Goal: Task Accomplishment & Management: Manage account settings

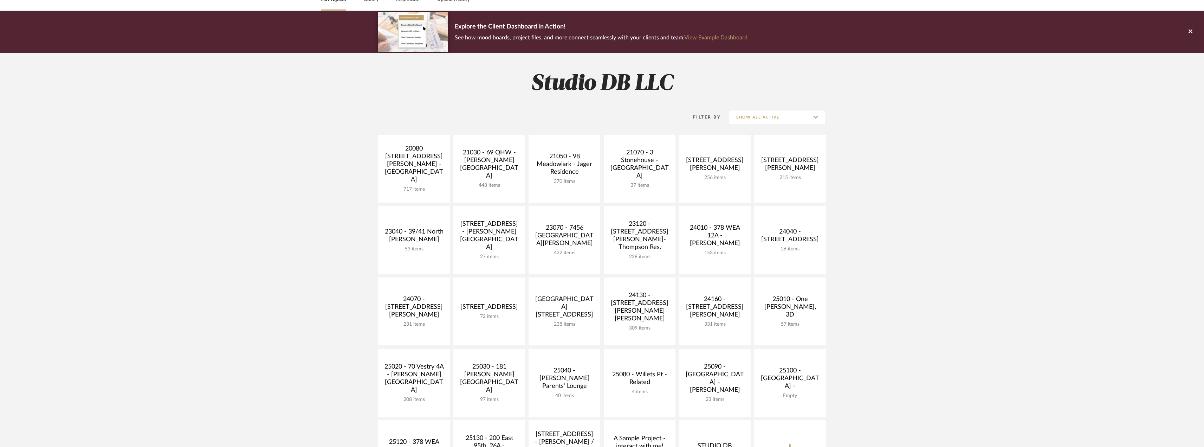
scroll to position [176, 0]
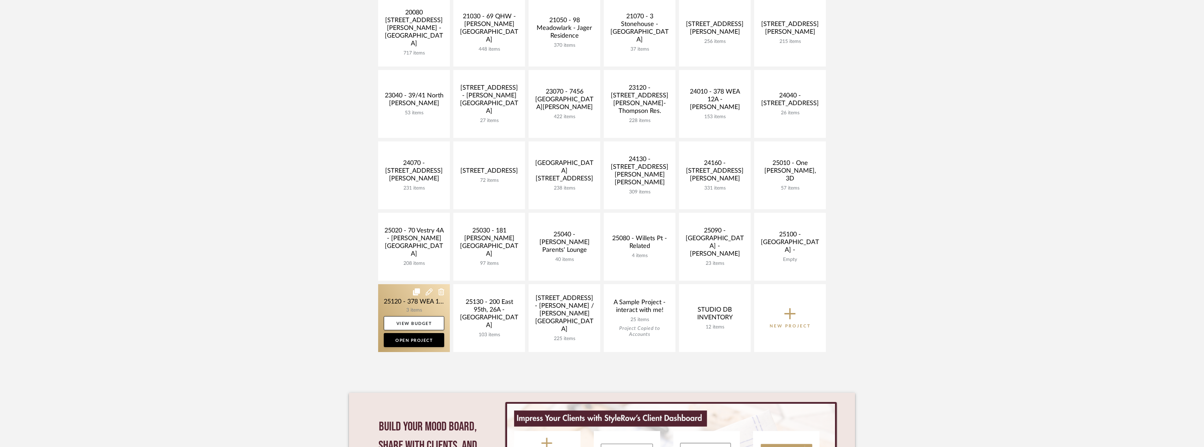
click at [429, 307] on link at bounding box center [414, 318] width 72 height 68
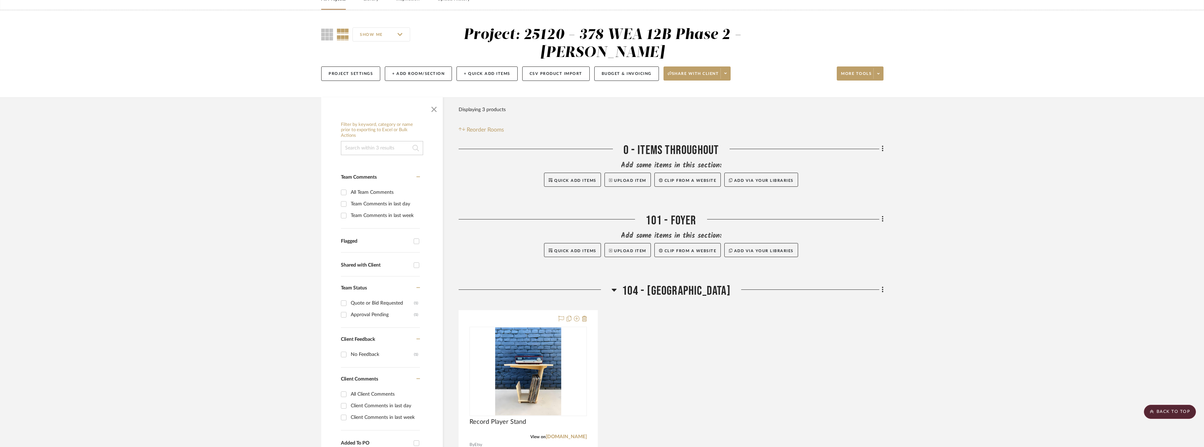
scroll to position [35, 0]
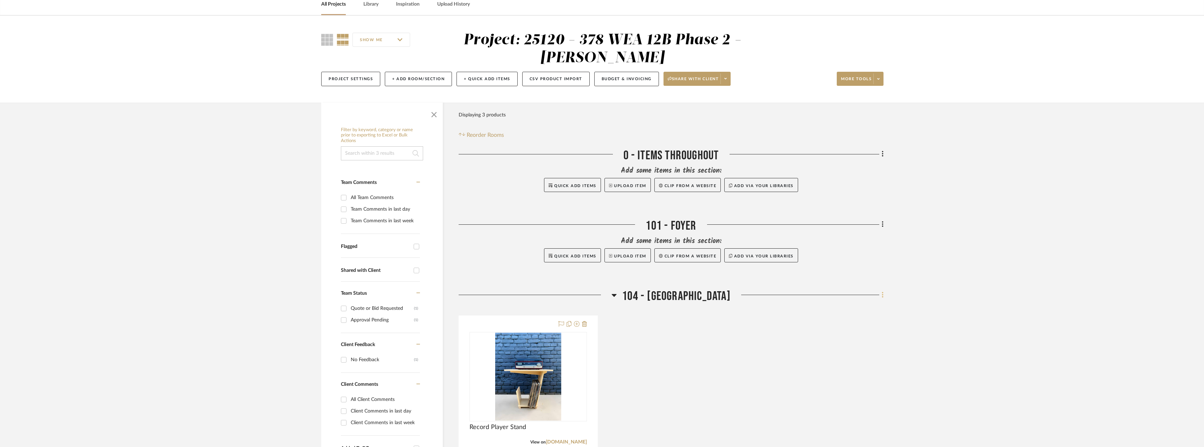
click at [881, 292] on fa-icon at bounding box center [882, 296] width 5 height 12
click at [847, 311] on span "Add New Item" at bounding box center [846, 310] width 31 height 6
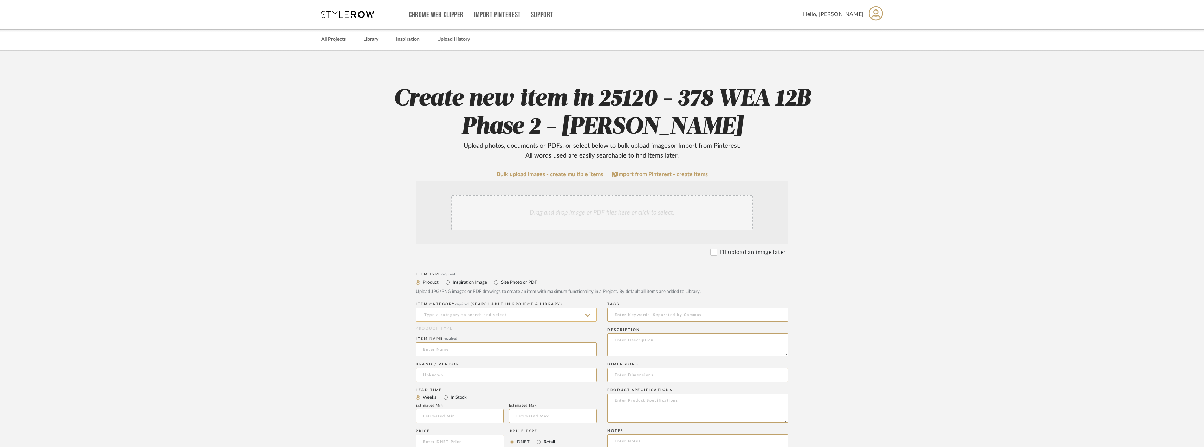
click at [489, 316] on input at bounding box center [506, 315] width 181 height 14
drag, startPoint x: 439, startPoint y: 315, endPoint x: 422, endPoint y: 316, distance: 17.3
click at [422, 316] on input "sof" at bounding box center [506, 315] width 181 height 14
type input "u"
click at [428, 333] on span "Uncategorized" at bounding box center [443, 332] width 41 height 5
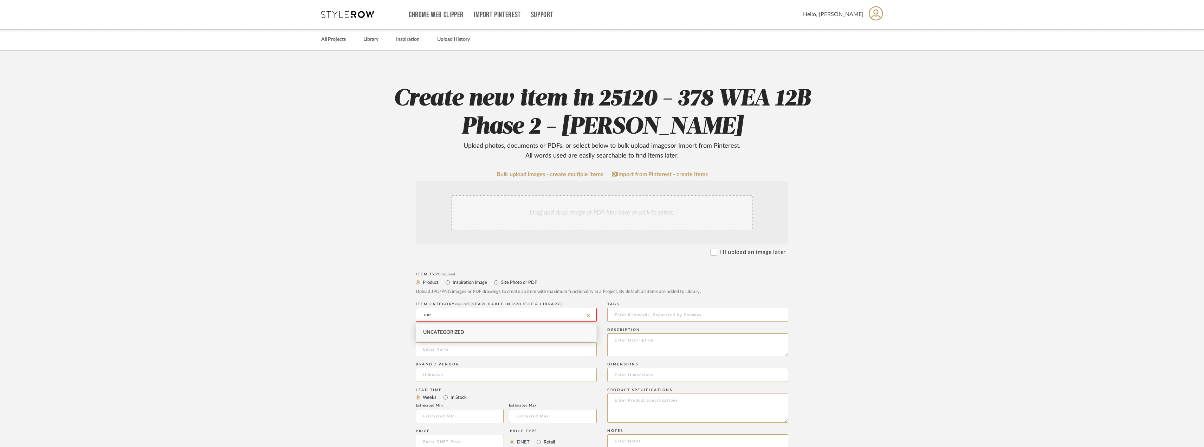
type input "Uncategorized"
click at [434, 343] on input at bounding box center [506, 349] width 181 height 14
type input "S"
type input "Existing Sofa Reupholstery"
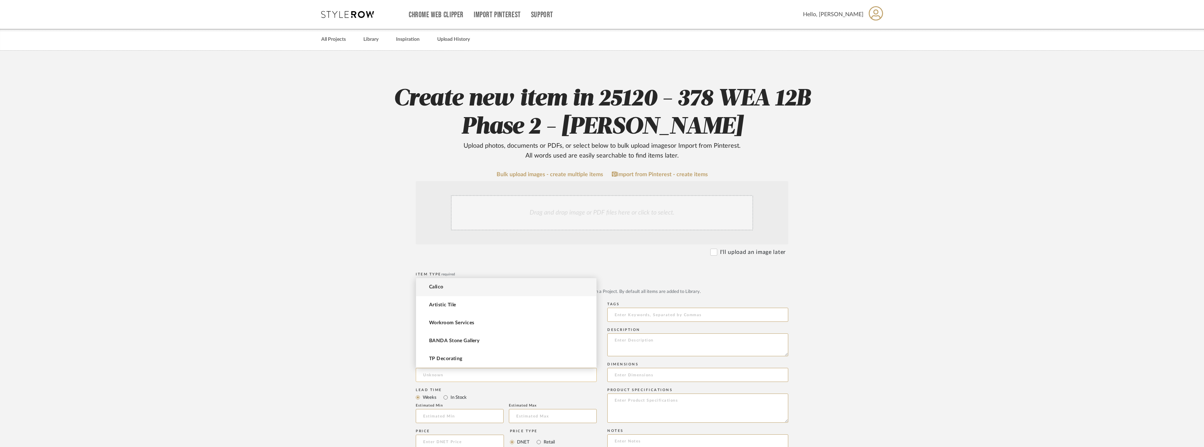
click at [459, 370] on input at bounding box center [506, 375] width 181 height 14
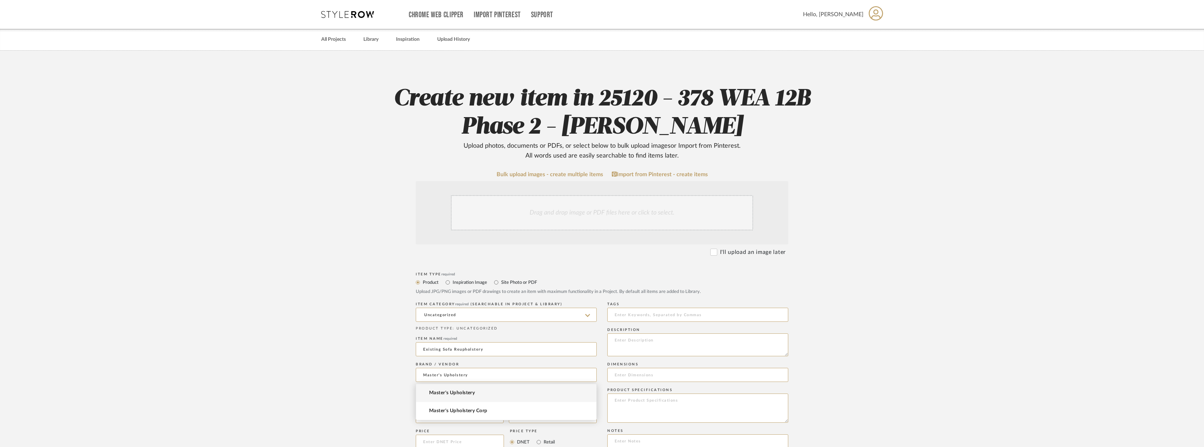
type input "Master's Upholstery"
click at [459, 392] on span "Master's Upholstery" at bounding box center [452, 393] width 46 height 6
click at [860, 374] on upload-items "Create new item in 25120 - 378 WEA 12B Phase 2 - Mautner Upload photos, documen…" at bounding box center [602, 375] width 1204 height 648
click at [589, 226] on div "Drag and drop image or PDF files here or click to select." at bounding box center [602, 212] width 302 height 35
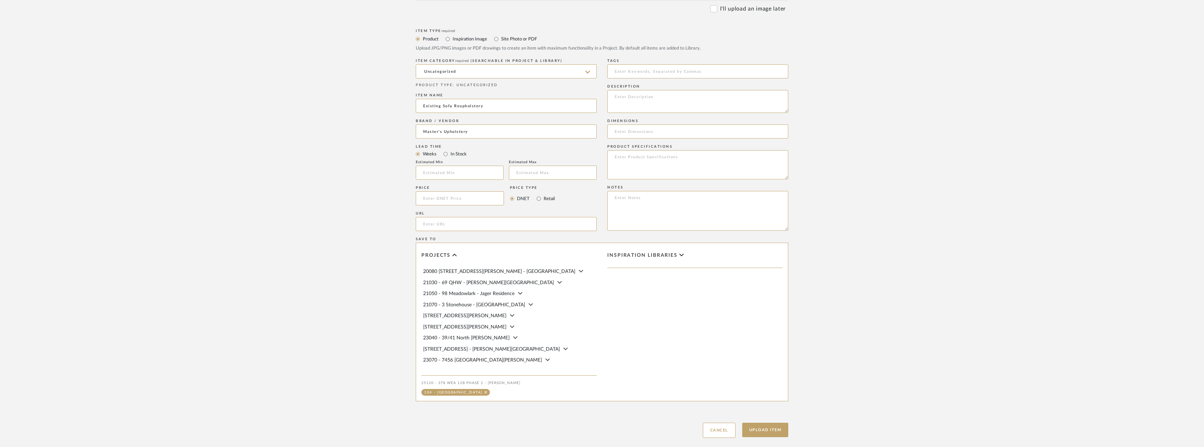
scroll to position [359, 0]
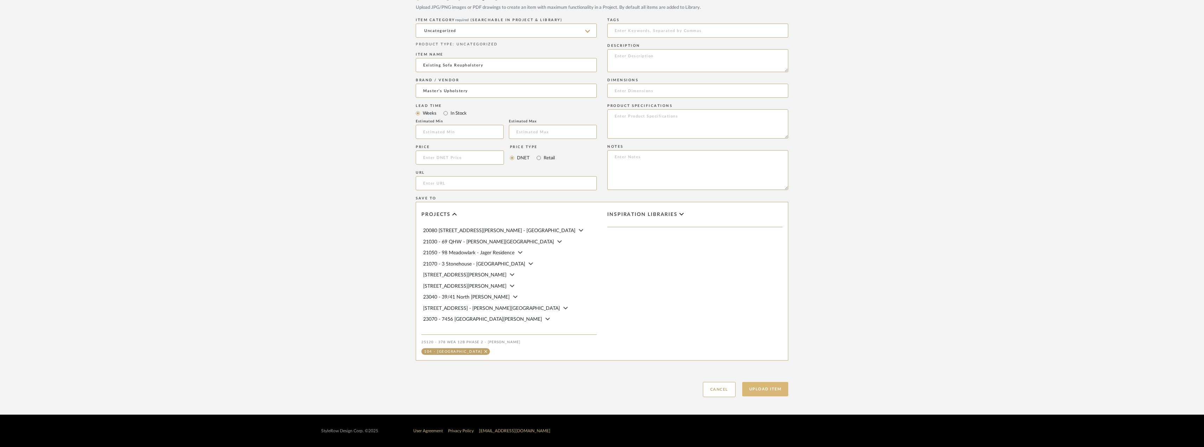
click at [756, 391] on button "Upload Item" at bounding box center [766, 389] width 46 height 14
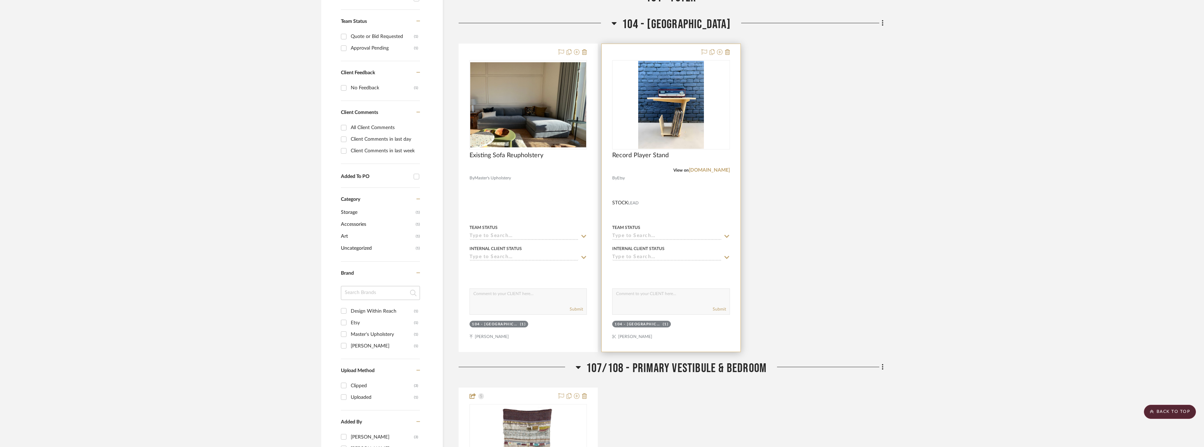
scroll to position [183, 0]
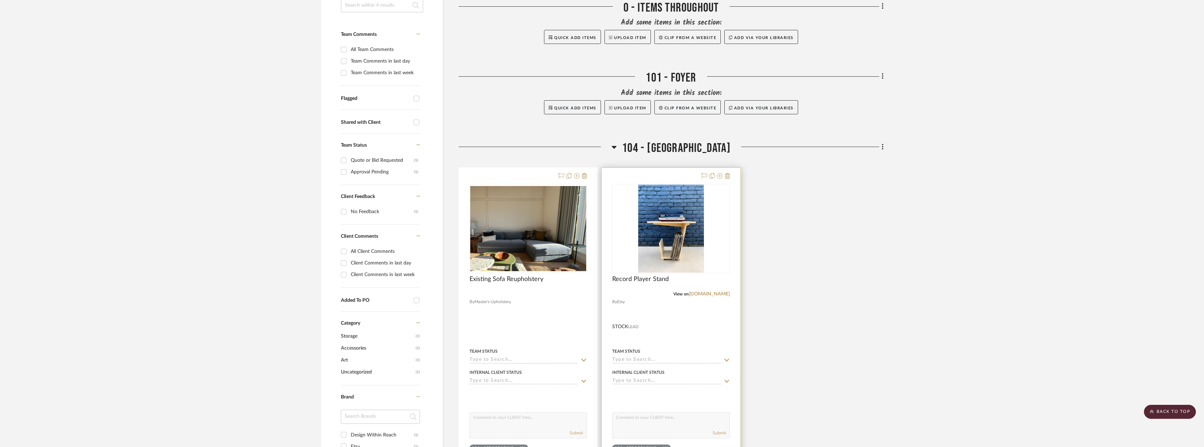
click at [637, 364] on div at bounding box center [671, 322] width 139 height 308
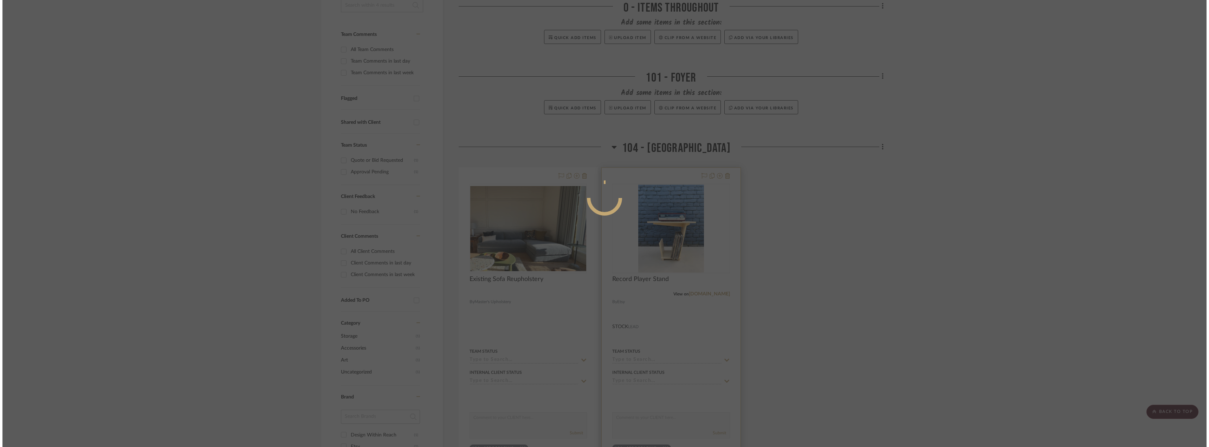
scroll to position [0, 0]
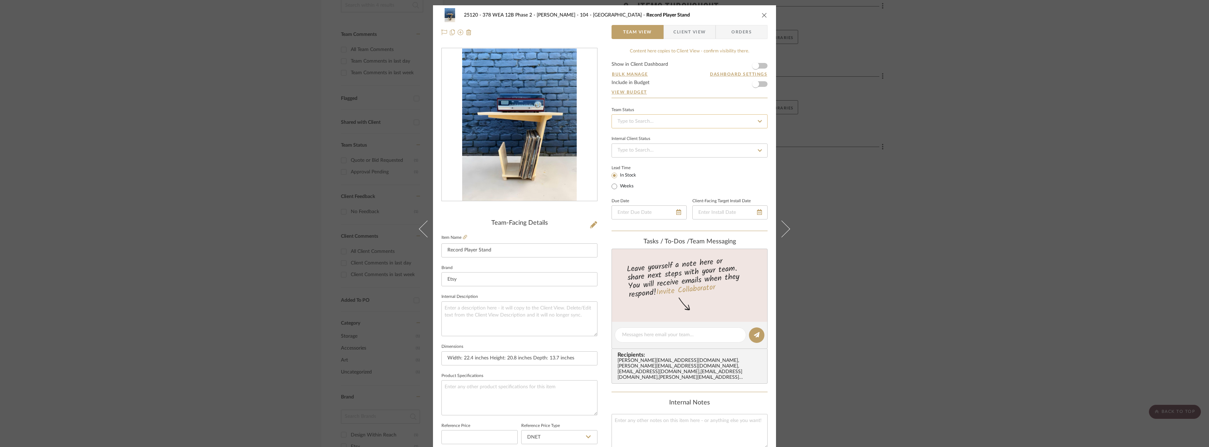
click at [639, 118] on input at bounding box center [690, 121] width 156 height 14
type input "quote"
click at [639, 138] on span "Quote Needed" at bounding box center [633, 139] width 32 height 5
type input "[DATE]"
type input "Quote Needed"
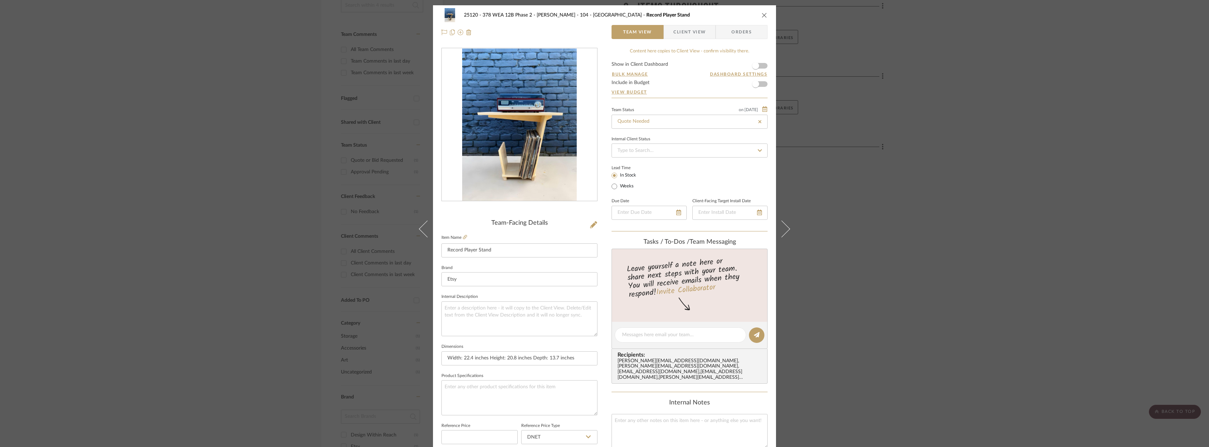
click at [855, 198] on div "25120 - 378 WEA 12B Phase 2 - Mautner 104 - Grand Room Record Player Stand Team…" at bounding box center [604, 223] width 1209 height 447
type input "[DATE]"
type input "Quote Needed"
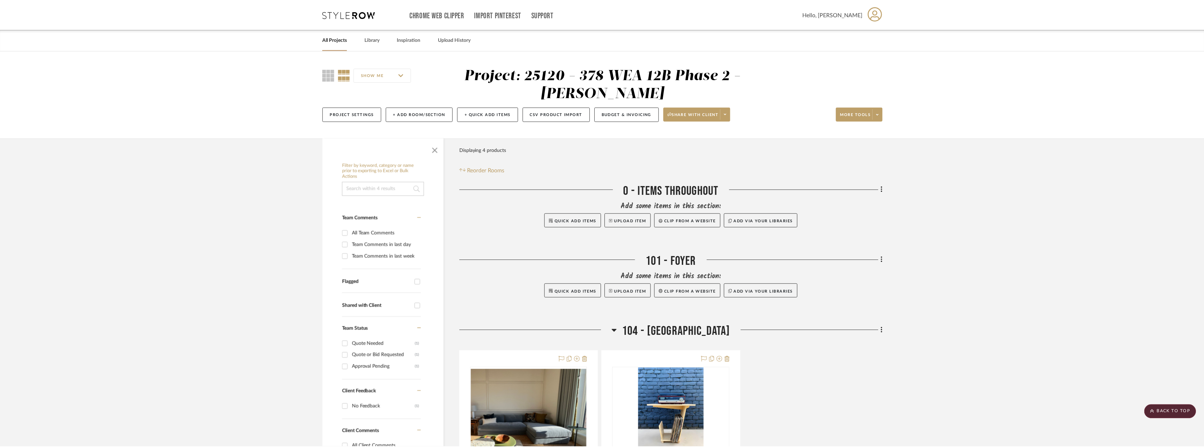
scroll to position [183, 0]
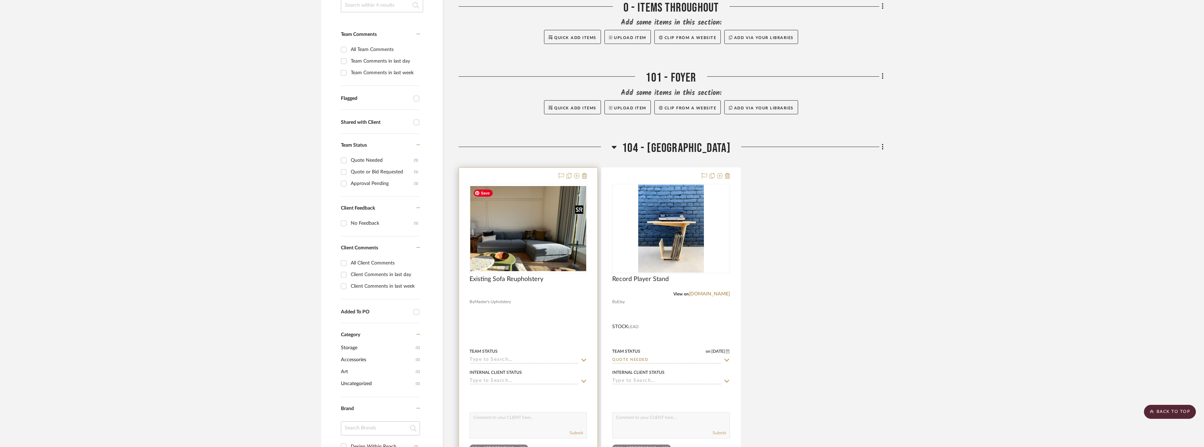
click at [528, 251] on img "0" at bounding box center [528, 228] width 116 height 85
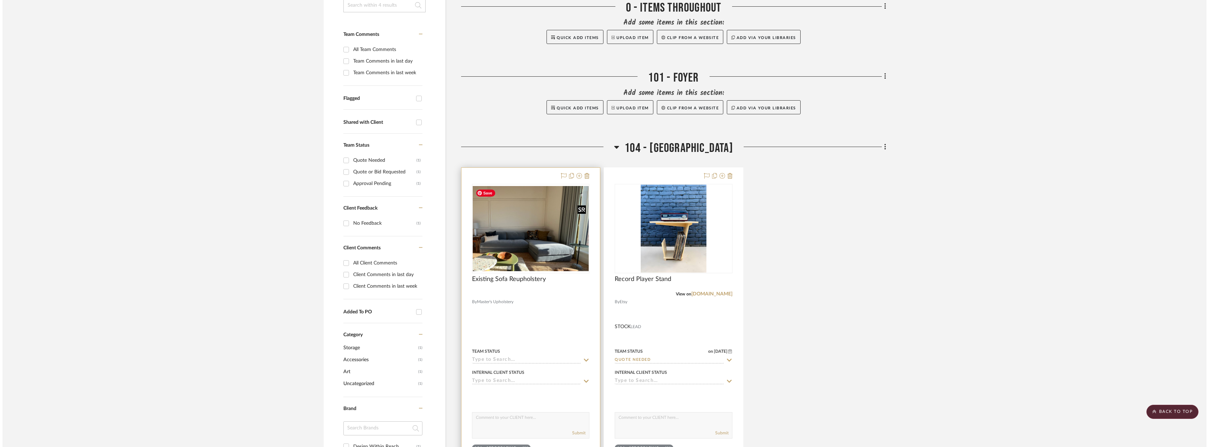
scroll to position [0, 0]
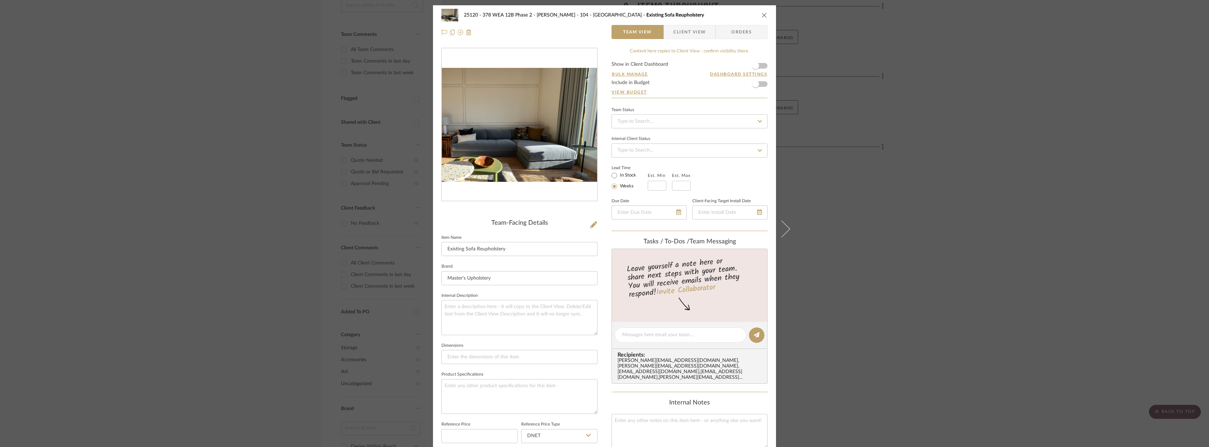
click at [681, 32] on span "Client View" at bounding box center [690, 32] width 32 height 14
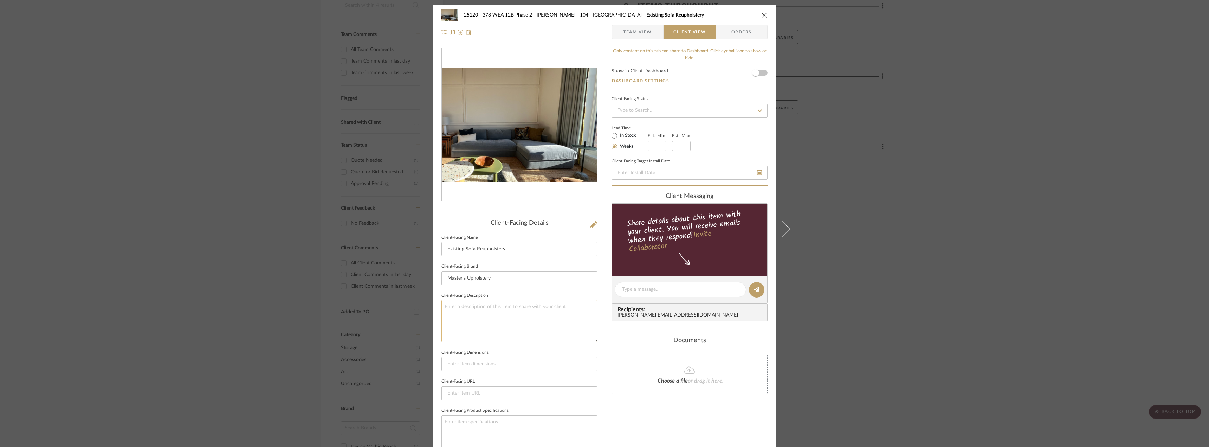
click at [493, 307] on textarea at bounding box center [520, 321] width 156 height 42
click at [458, 320] on textarea "Description: Reupholstery of Existing Sectional by Master's Upholstery || Price…" at bounding box center [520, 321] width 156 height 42
click at [554, 321] on textarea "Description: Reupholstery of Existing Sectional by Master's Upholstery || Price…" at bounding box center [520, 321] width 156 height 42
click at [480, 329] on textarea "Description: Reupholstery of Existing Sectional by Master's Upholstery || Price…" at bounding box center [520, 321] width 156 height 42
type textarea "Description: Reupholstery of Existing Sectional by Master's Upholstery || Price…"
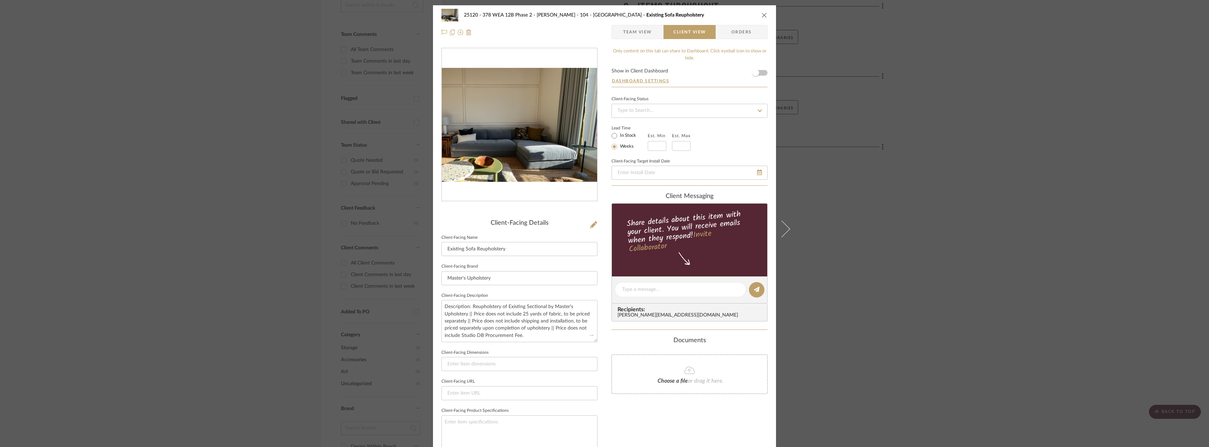
click at [654, 420] on div "Only content on this tab can share to Dashboard. Click eyeball icon to show or …" at bounding box center [690, 299] width 156 height 503
click at [654, 141] on input "text" at bounding box center [657, 146] width 19 height 10
type input "4"
click at [668, 143] on div "Est. Min 4 Est. Max" at bounding box center [669, 141] width 43 height 20
click at [673, 142] on input "text" at bounding box center [681, 146] width 19 height 10
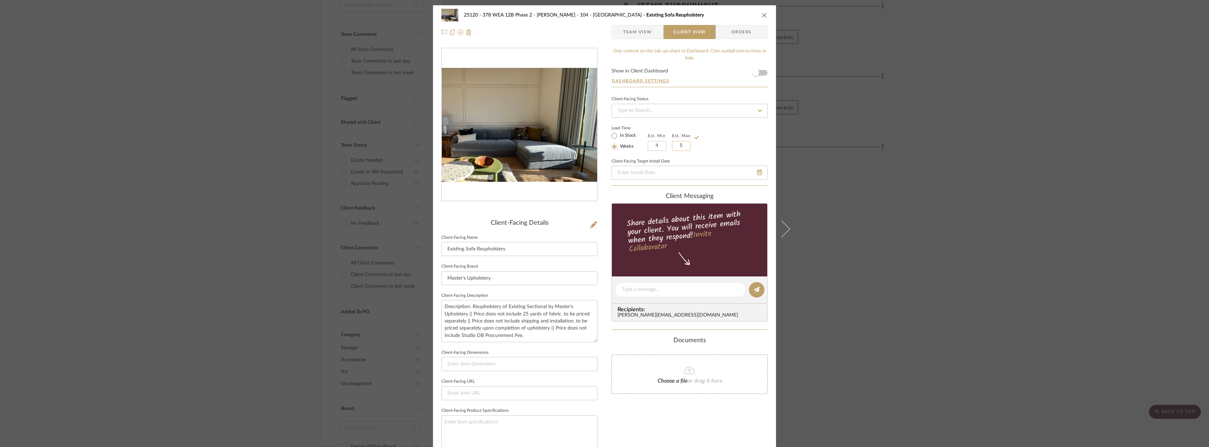
type input "5"
click at [739, 141] on div "Lead Time In Stock Weeks Est. Min 4 Est. Max 5" at bounding box center [690, 136] width 156 height 27
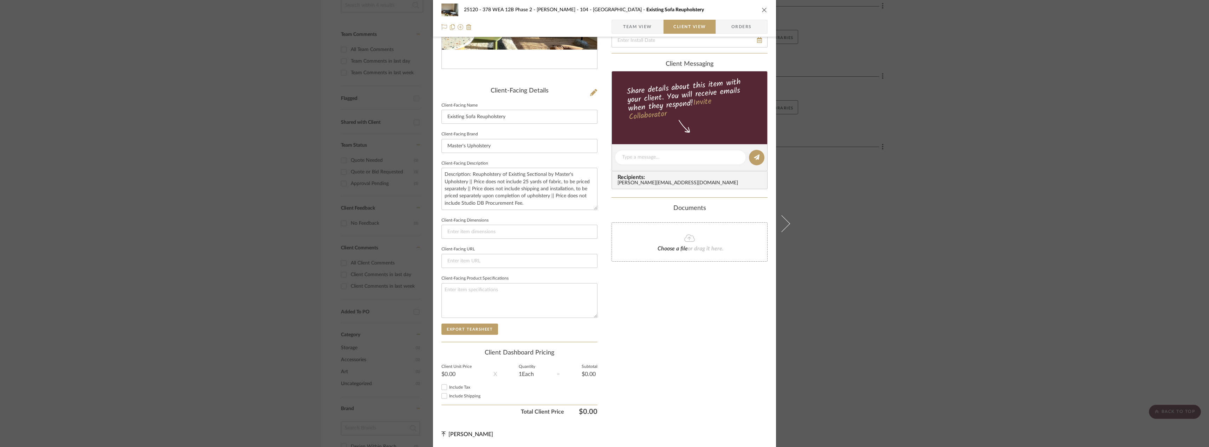
click at [634, 31] on span "Team View" at bounding box center [637, 27] width 29 height 14
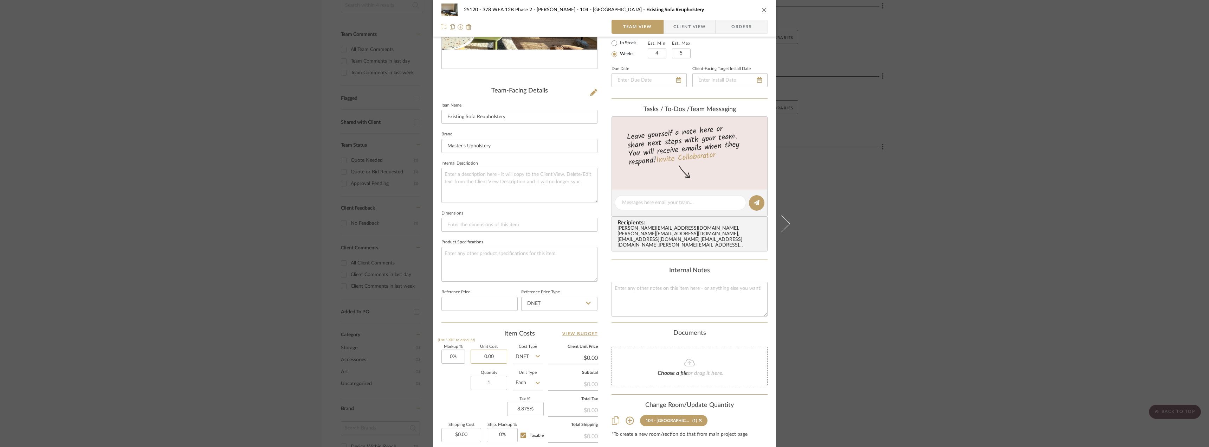
click at [479, 356] on input "0.00" at bounding box center [489, 356] width 37 height 14
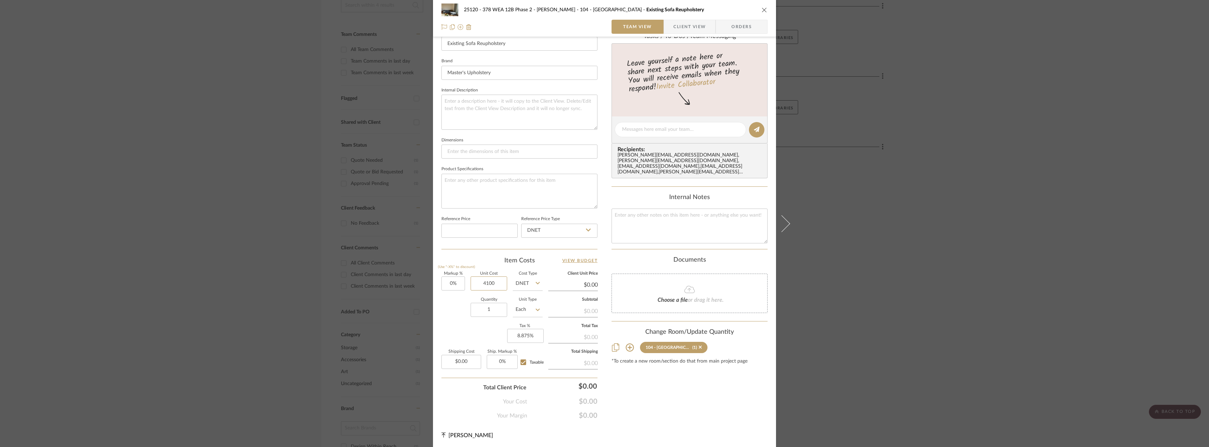
scroll to position [206, 0]
type input "$4,100.00"
click at [466, 389] on div "Total Client Price $0.00" at bounding box center [520, 384] width 156 height 14
type input "$4,100.00"
click at [658, 408] on div "Content here copies to Client View - confirm visibility there. Show in Client D…" at bounding box center [690, 129] width 156 height 577
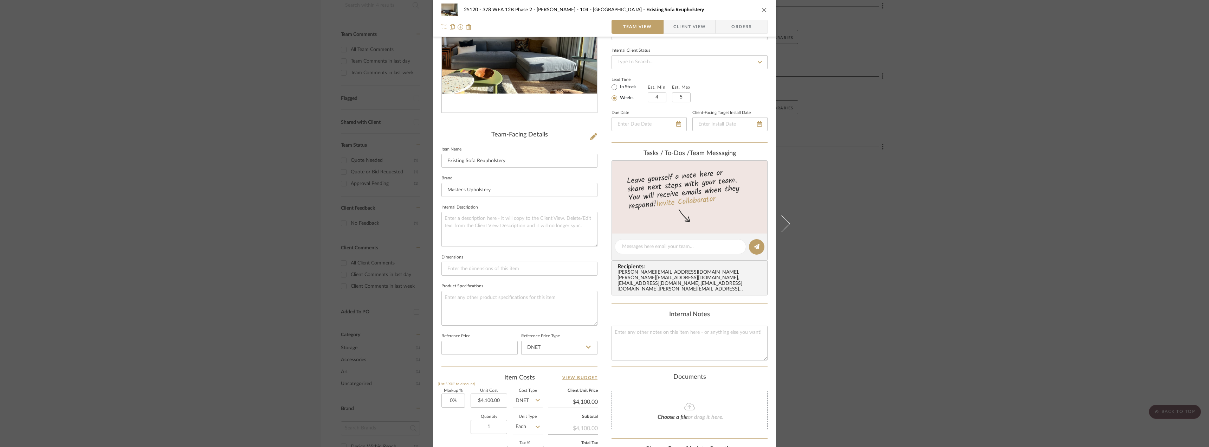
scroll to position [0, 0]
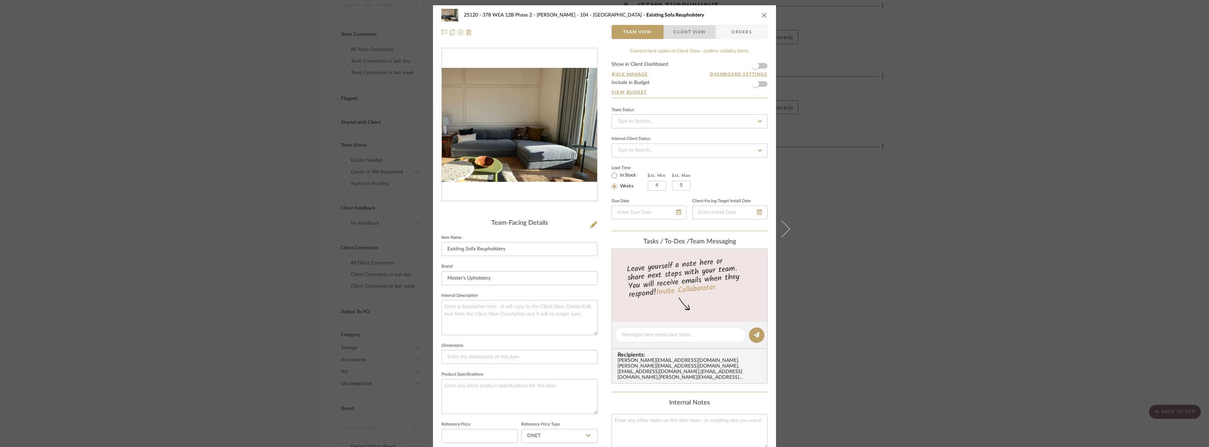
click at [678, 28] on span "Client View" at bounding box center [690, 32] width 32 height 14
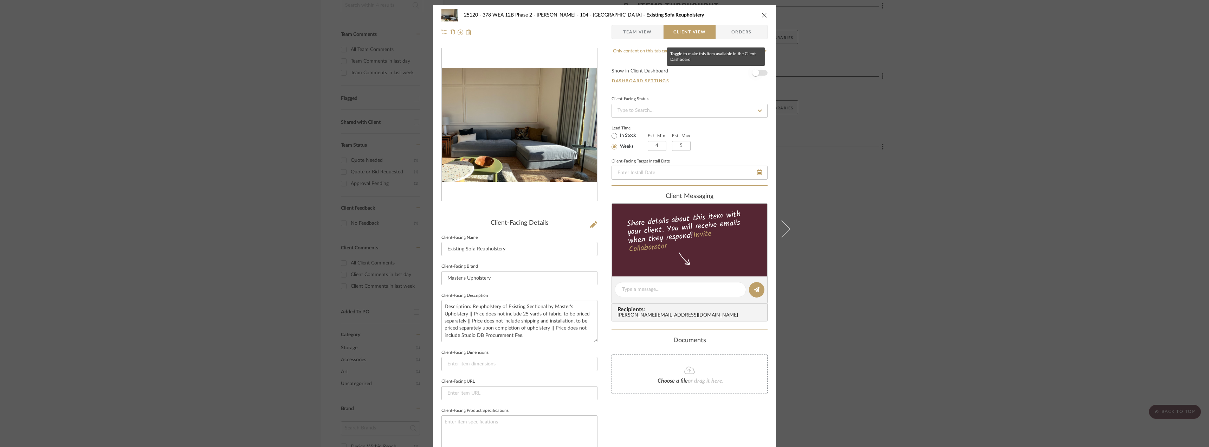
click at [755, 73] on span "button" at bounding box center [755, 72] width 7 height 7
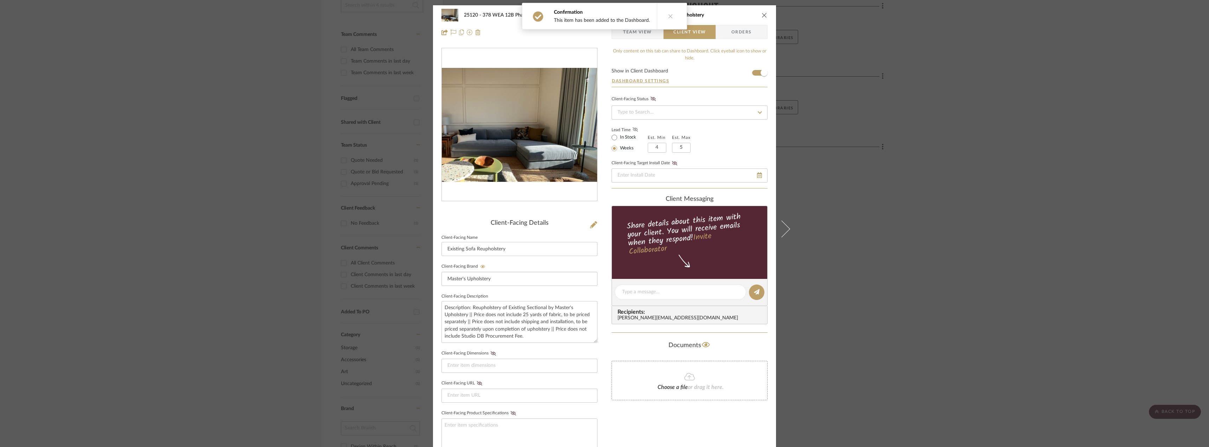
click at [633, 130] on icon at bounding box center [635, 129] width 5 height 4
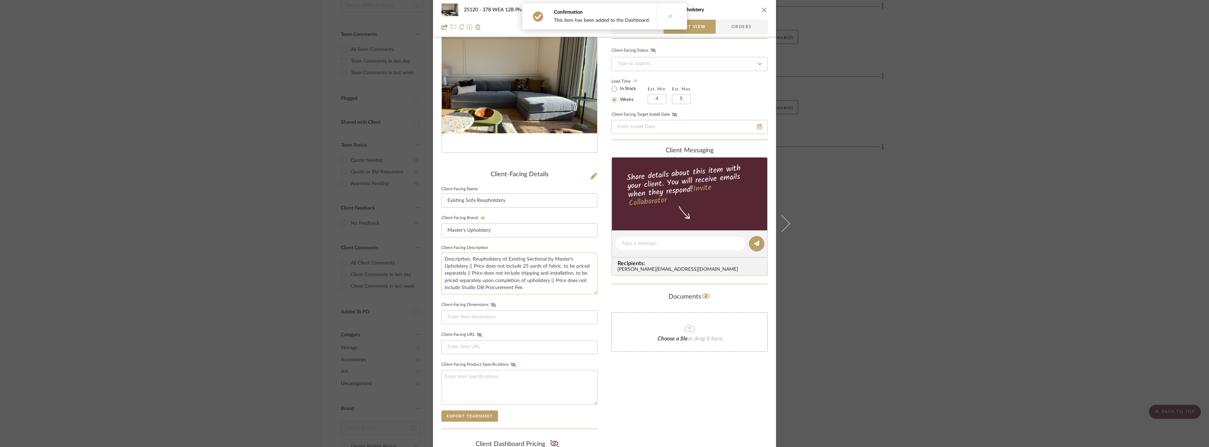
scroll to position [105, 0]
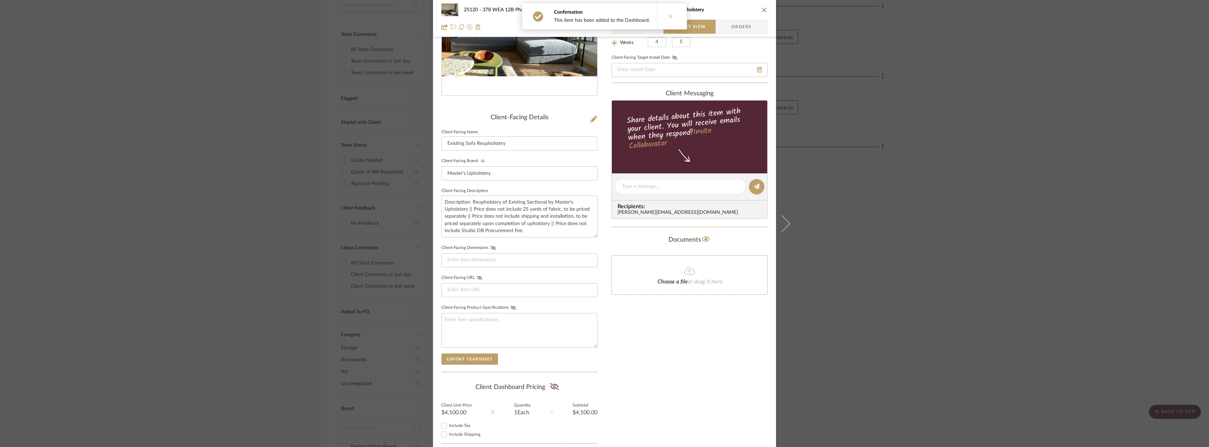
click at [554, 387] on icon at bounding box center [554, 386] width 9 height 7
click at [455, 426] on span "Include Tax" at bounding box center [459, 425] width 21 height 4
click at [449, 426] on input "Include Tax" at bounding box center [444, 425] width 8 height 8
checkbox input "true"
click at [455, 433] on span "Include Shipping" at bounding box center [464, 434] width 31 height 4
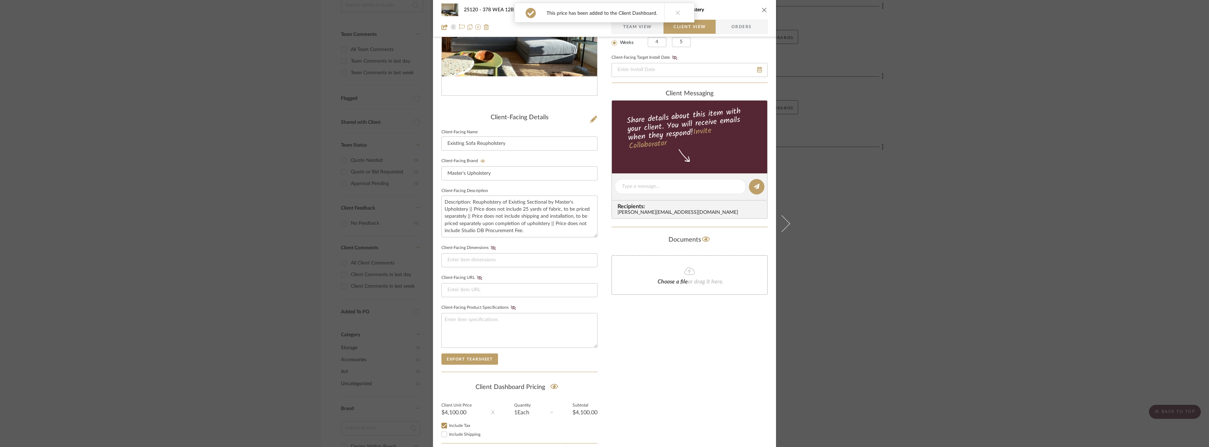
click at [449, 433] on input "Include Shipping" at bounding box center [444, 434] width 8 height 8
checkbox input "false"
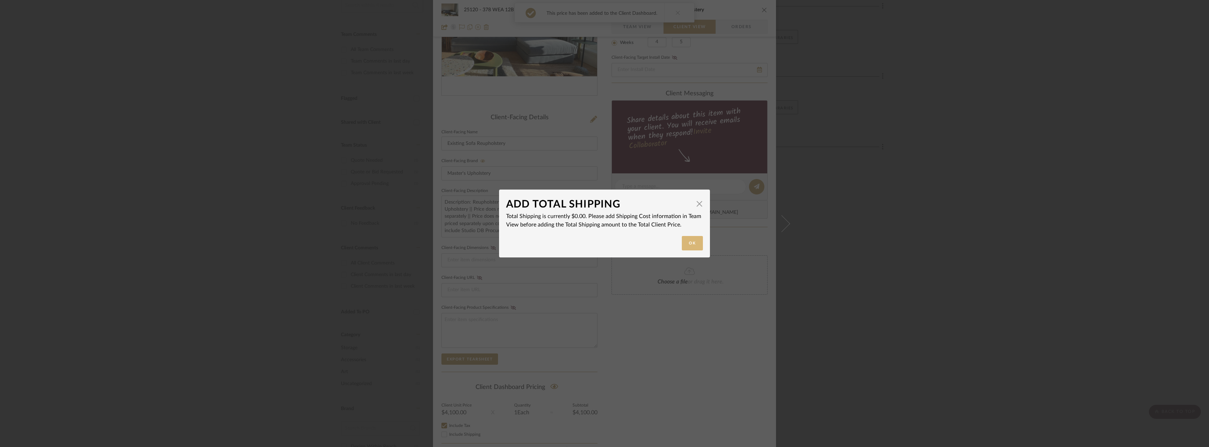
click at [684, 244] on button "Ok" at bounding box center [692, 243] width 21 height 14
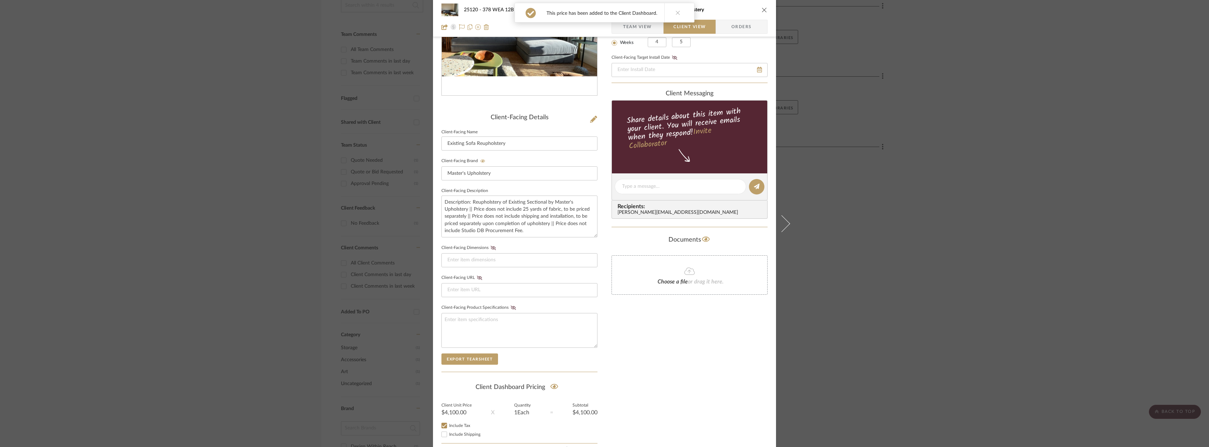
click at [676, 343] on div "Only content on this tab can share to Dashboard. Click eyeball icon to show or …" at bounding box center [690, 199] width 156 height 515
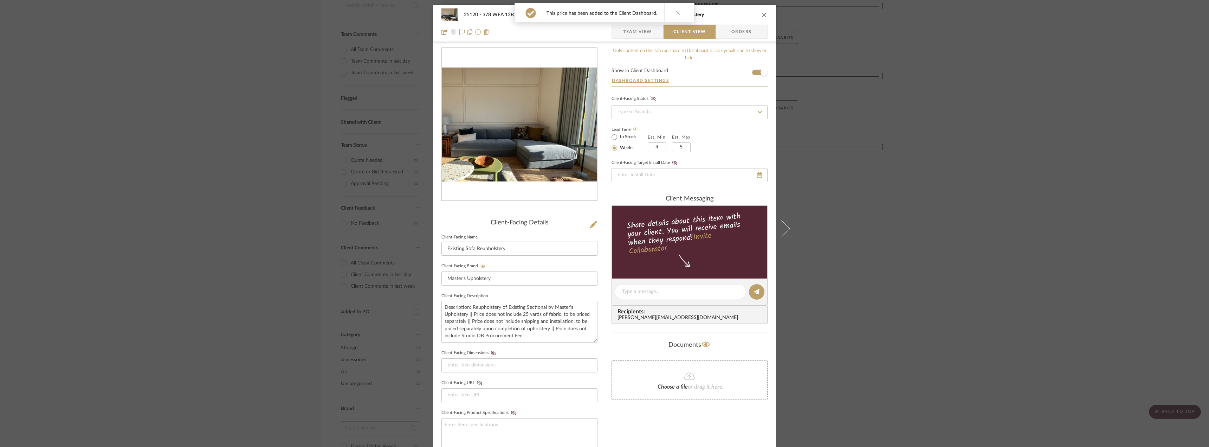
scroll to position [0, 0]
click at [645, 33] on span "Team View" at bounding box center [637, 32] width 29 height 14
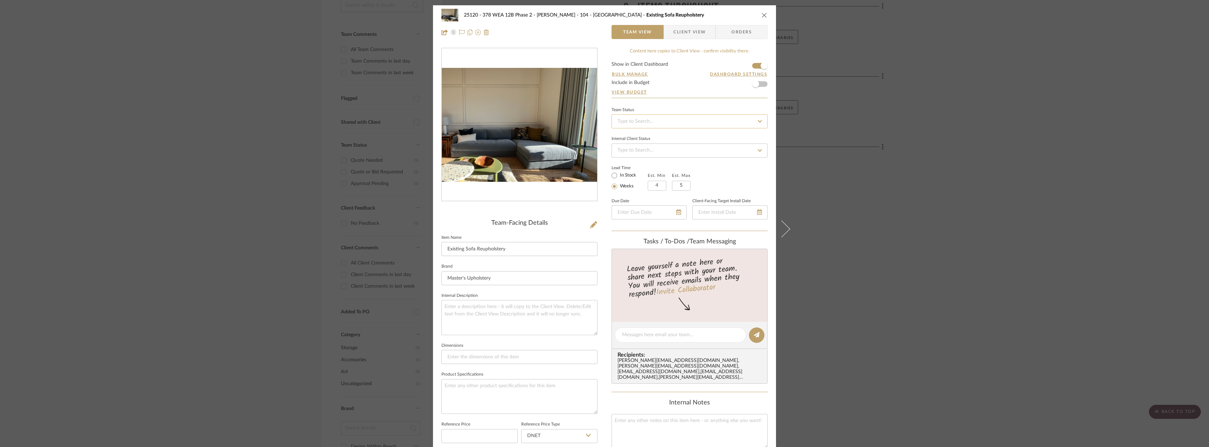
click at [644, 122] on input at bounding box center [690, 121] width 156 height 14
type input "approval"
click at [643, 163] on div "Approval Pending" at bounding box center [687, 158] width 155 height 18
type input "[DATE]"
type input "Approval Pending"
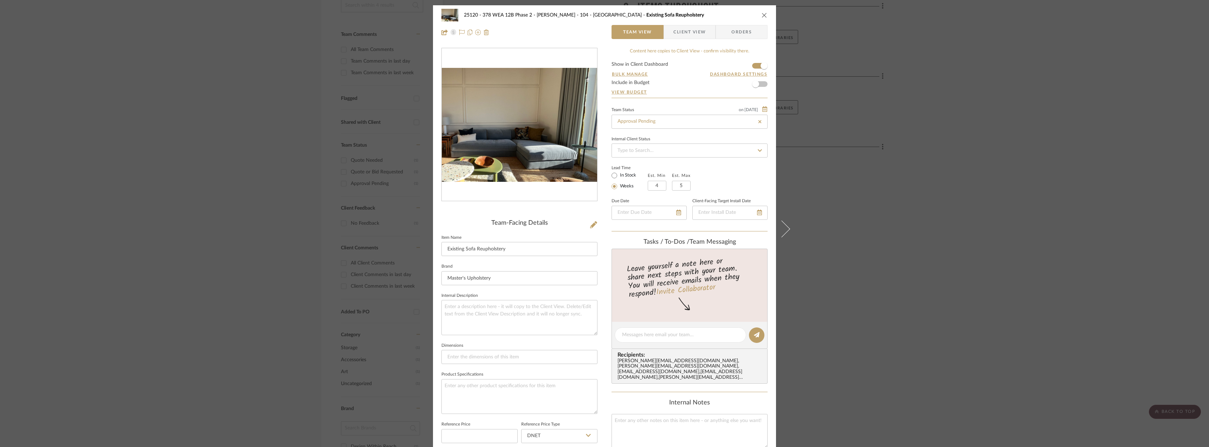
click at [946, 167] on div "25120 - 378 WEA 12B Phase 2 - Mautner 104 - Grand Room Existing Sofa Reupholste…" at bounding box center [604, 223] width 1209 height 447
type input "[DATE]"
type input "Approval Pending"
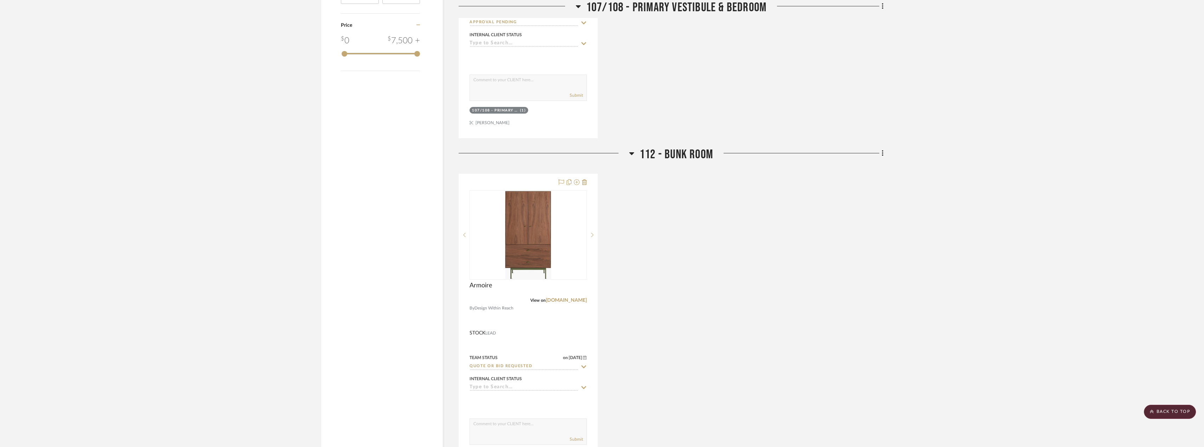
scroll to position [735, 0]
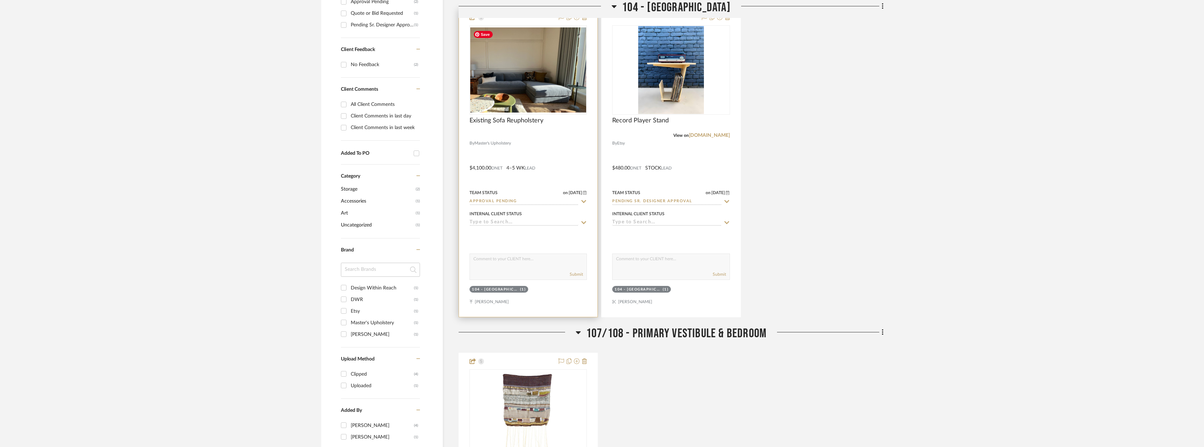
scroll to position [351, 0]
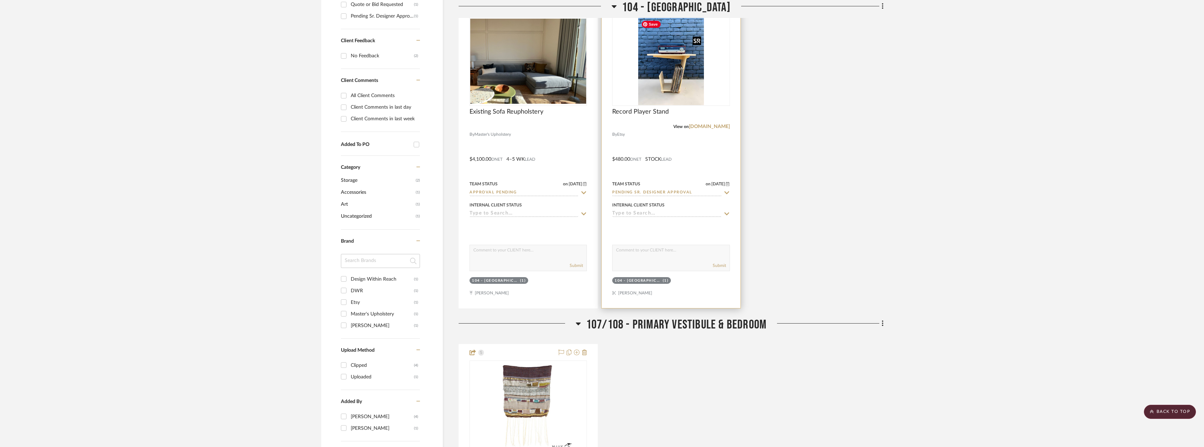
click at [673, 82] on img "0" at bounding box center [671, 61] width 66 height 88
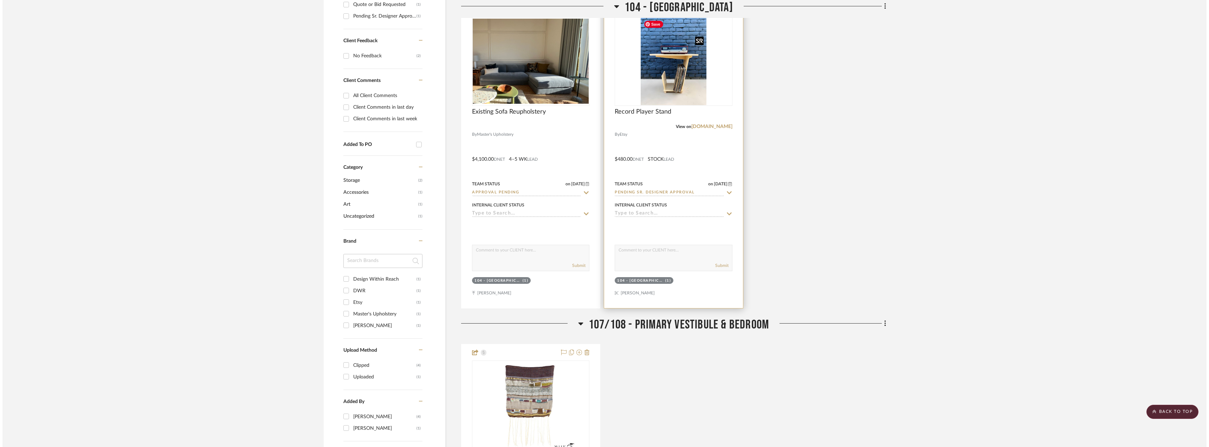
scroll to position [0, 0]
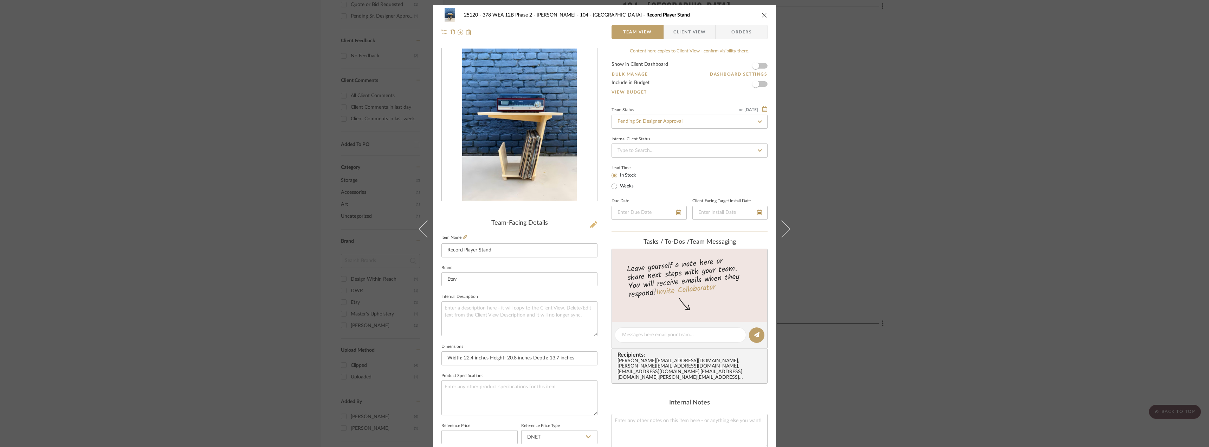
click at [590, 225] on icon at bounding box center [593, 224] width 7 height 7
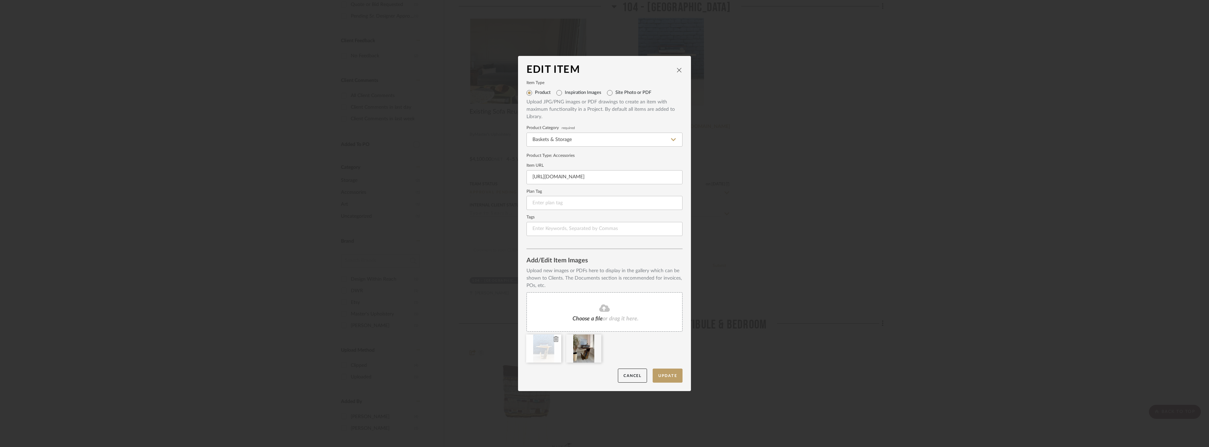
click at [554, 342] on fa-icon at bounding box center [556, 339] width 5 height 8
click at [671, 374] on button "Update" at bounding box center [668, 375] width 30 height 14
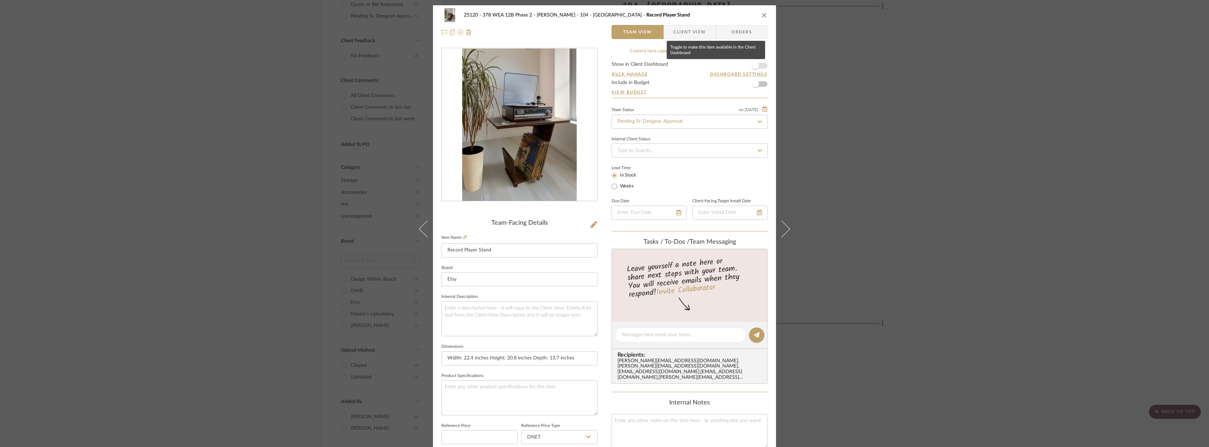
click at [752, 65] on span "button" at bounding box center [755, 65] width 7 height 7
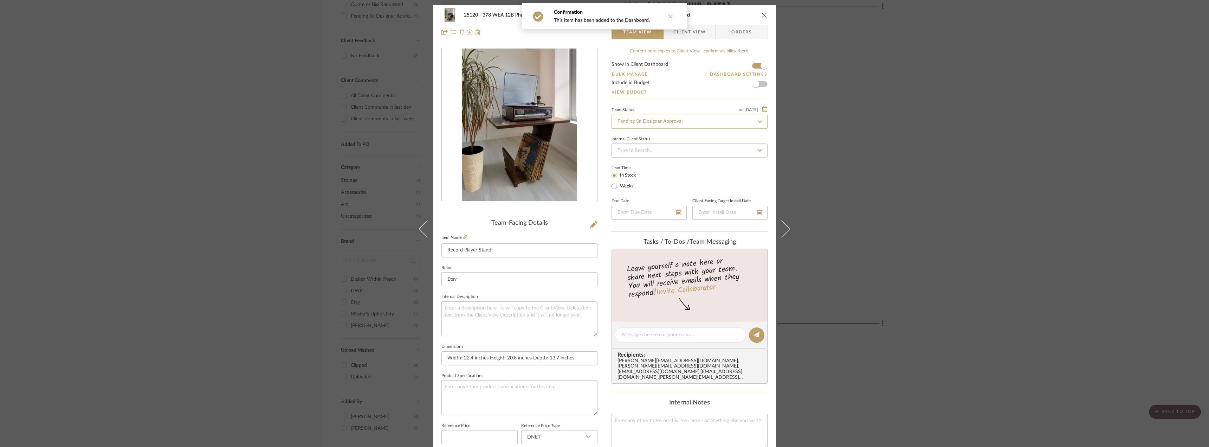
click at [658, 121] on input "Pending Sr. Designer Approval" at bounding box center [690, 122] width 156 height 14
click at [648, 163] on div "Approval Pending" at bounding box center [687, 158] width 155 height 18
type input "Approval Pending"
click at [669, 21] on button at bounding box center [670, 16] width 27 height 26
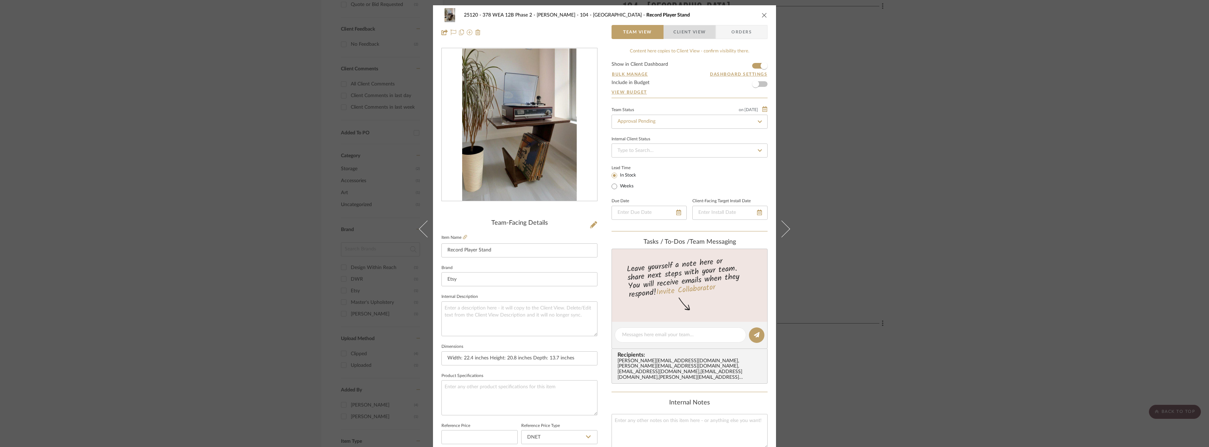
click at [674, 30] on span "Client View" at bounding box center [690, 32] width 32 height 14
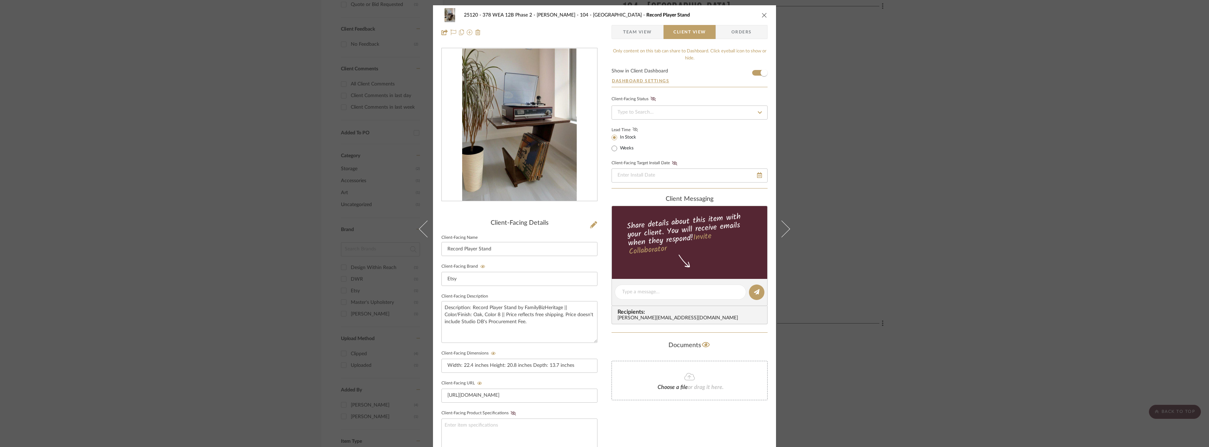
click at [633, 130] on icon at bounding box center [635, 129] width 5 height 4
click at [619, 148] on label "Weeks" at bounding box center [626, 148] width 15 height 6
click at [619, 148] on input "Weeks" at bounding box center [614, 148] width 8 height 8
radio input "true"
click at [652, 146] on input at bounding box center [657, 148] width 19 height 10
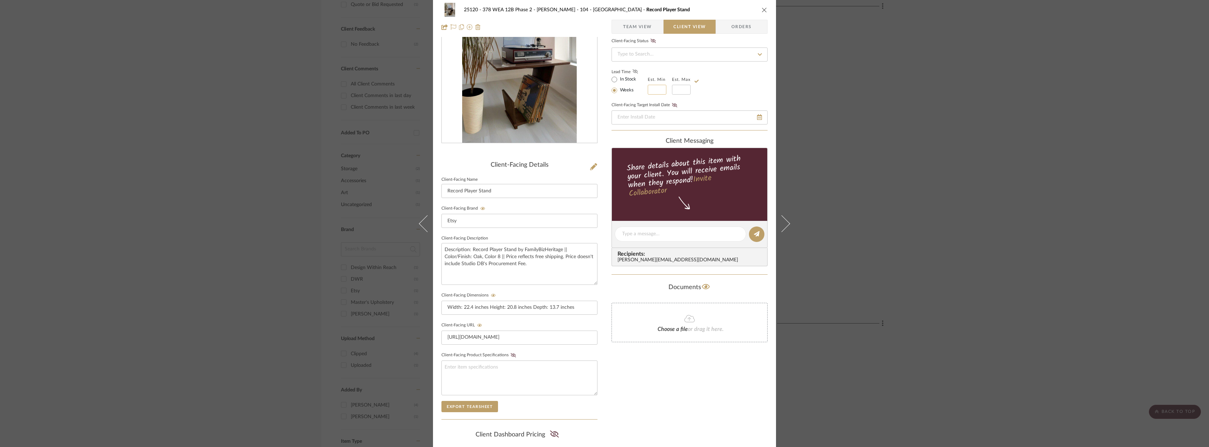
scroll to position [105, 0]
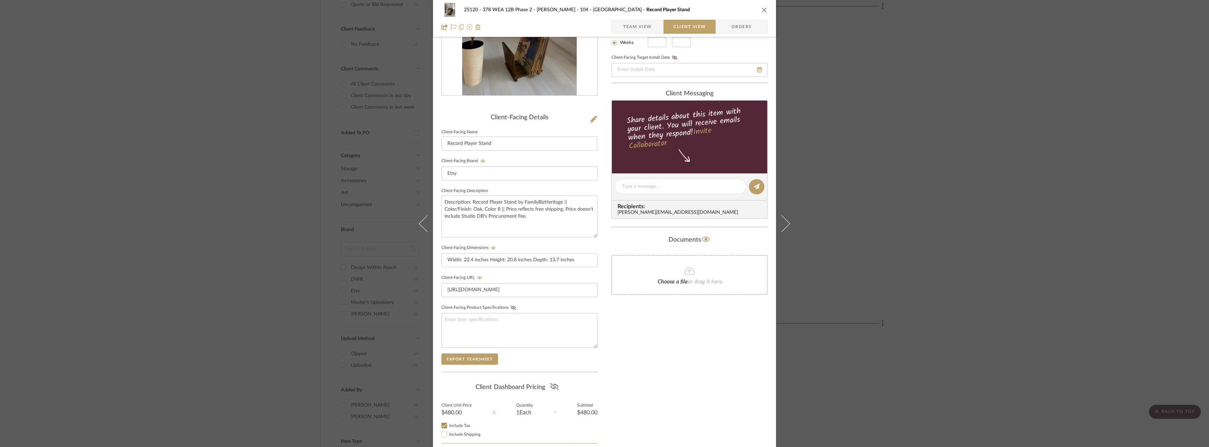
click at [550, 383] on icon at bounding box center [554, 386] width 9 height 7
click at [467, 435] on span "Include Shipping" at bounding box center [464, 434] width 31 height 4
click at [449, 435] on input "Include Shipping" at bounding box center [444, 434] width 8 height 8
checkbox input "false"
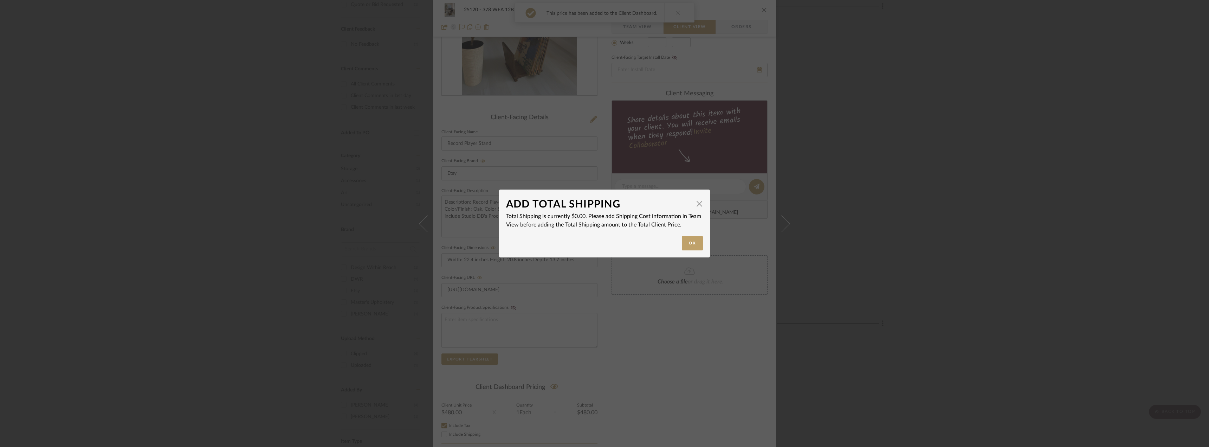
click at [652, 383] on div "ADD TOTAL SHIPPING × Total Shipping is currently $0.00. Please add Shipping Cos…" at bounding box center [604, 223] width 1209 height 447
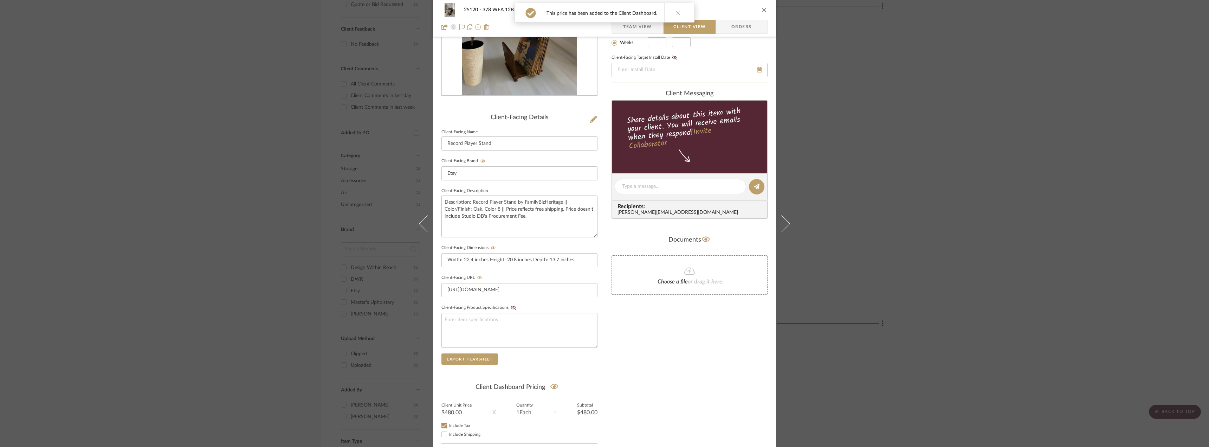
click at [560, 211] on textarea "Description: Record Player Stand by FamilyBizHeritage || Color/Finish: Oak, Col…" at bounding box center [520, 216] width 156 height 42
type textarea "Description: Record Player Stand by FamilyBizHeritage || Color/Finish: Oak, Col…"
click at [685, 362] on div "Only content on this tab can share to Dashboard. Click eyeball icon to show or …" at bounding box center [690, 199] width 156 height 515
click at [499, 210] on textarea "Description: Record Player Stand by FamilyBizHeritage || Color/Finish: Oak, Col…" at bounding box center [520, 216] width 156 height 42
click at [544, 231] on textarea "Description: Record Player Stand by FamilyBizHeritage || Color/Finish: Oak, Col…" at bounding box center [520, 216] width 156 height 42
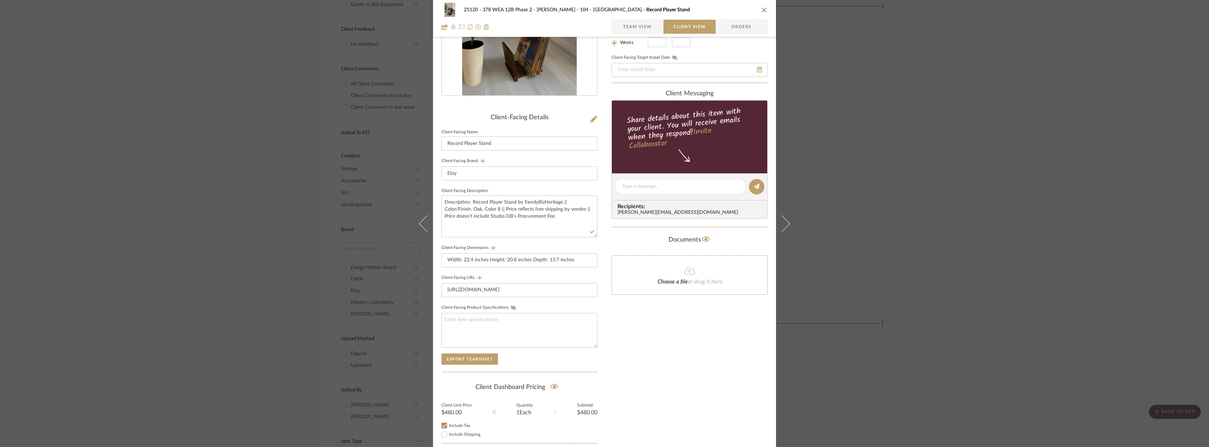
click at [643, 290] on div "Choose a file or drag it here." at bounding box center [690, 274] width 156 height 39
click at [671, 358] on div "Only content on this tab can share to Dashboard. Click eyeball icon to show or …" at bounding box center [690, 199] width 156 height 515
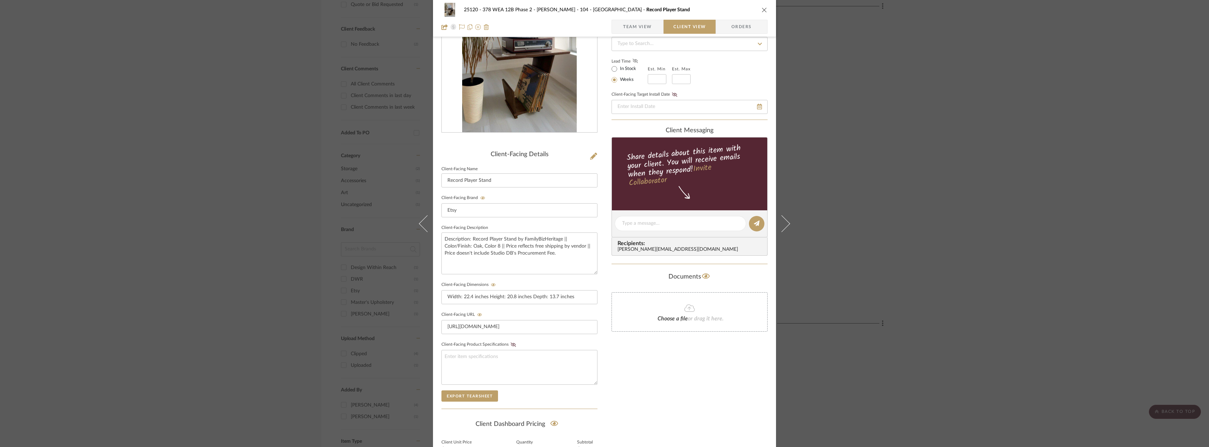
scroll to position [0, 0]
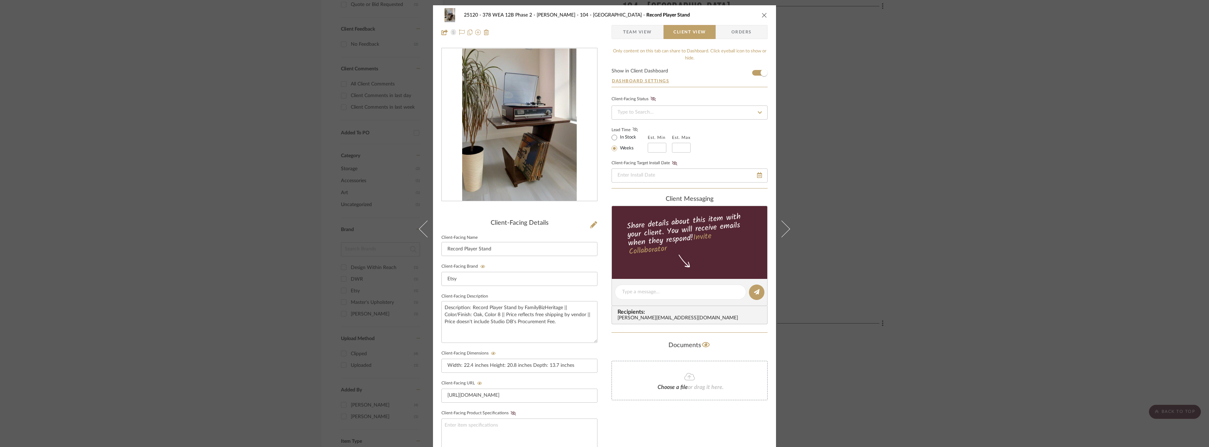
click at [641, 28] on span "Team View" at bounding box center [637, 32] width 29 height 14
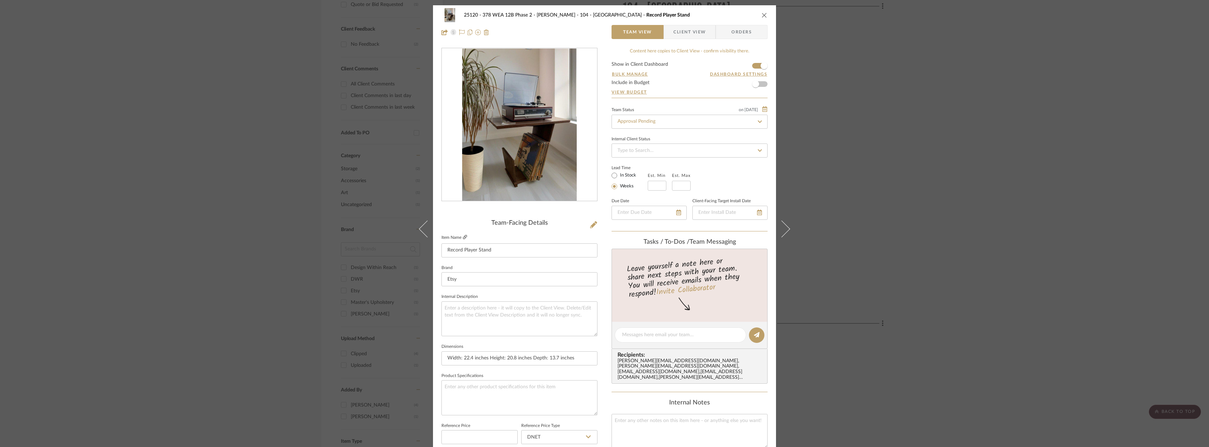
click at [463, 235] on icon at bounding box center [465, 237] width 4 height 4
click at [658, 187] on input at bounding box center [657, 186] width 19 height 10
type input "4"
click at [680, 184] on input "text" at bounding box center [681, 186] width 19 height 10
type input "5"
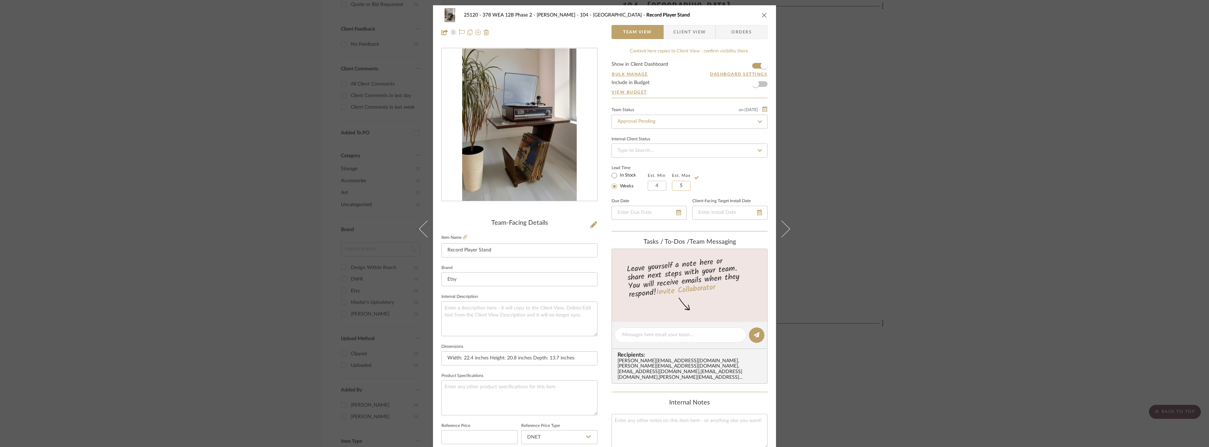
type input "5"
click at [741, 172] on div "Lead Time In Stock Weeks Est. Min 4 Est. Max 5" at bounding box center [690, 176] width 156 height 27
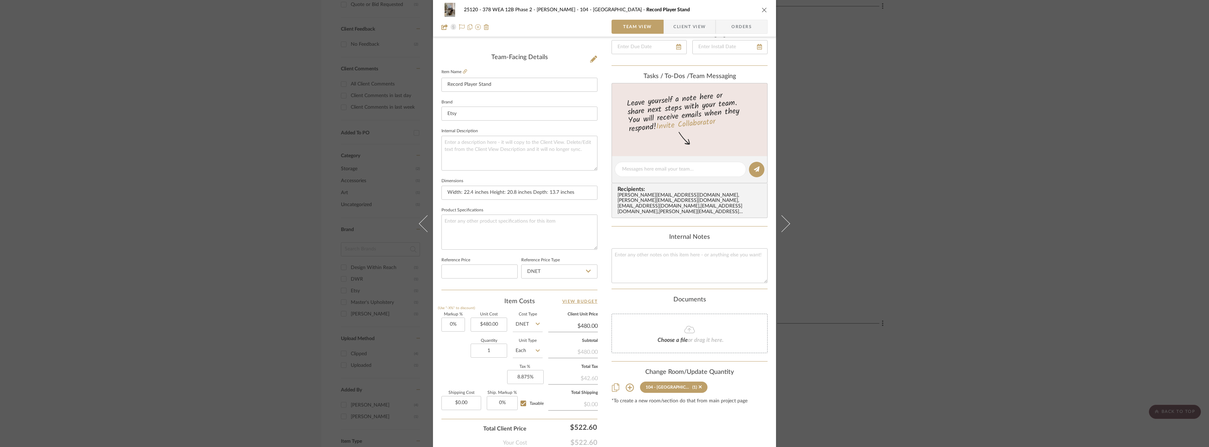
scroll to position [208, 0]
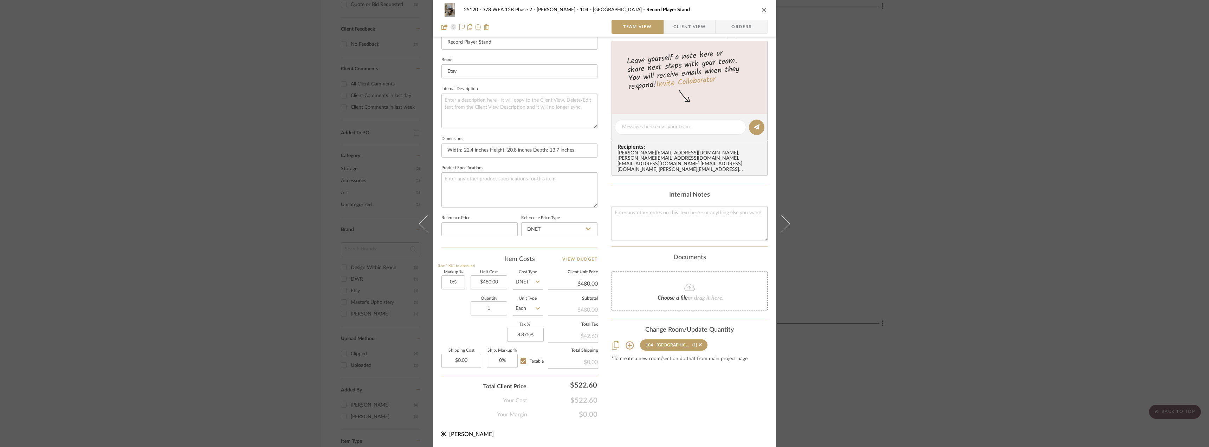
click at [625, 406] on div "Content here copies to Client View - confirm visibility there. Show in Client D…" at bounding box center [690, 129] width 156 height 579
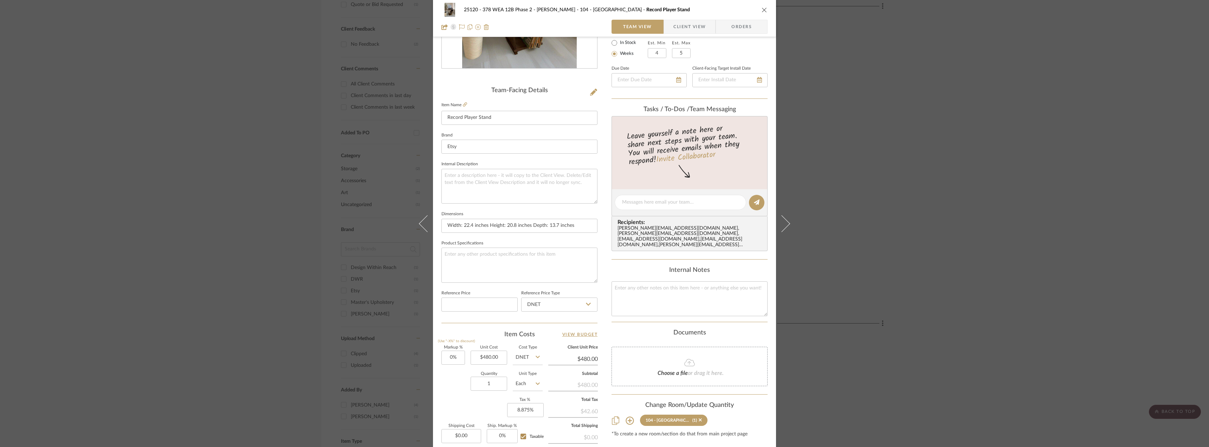
scroll to position [32, 0]
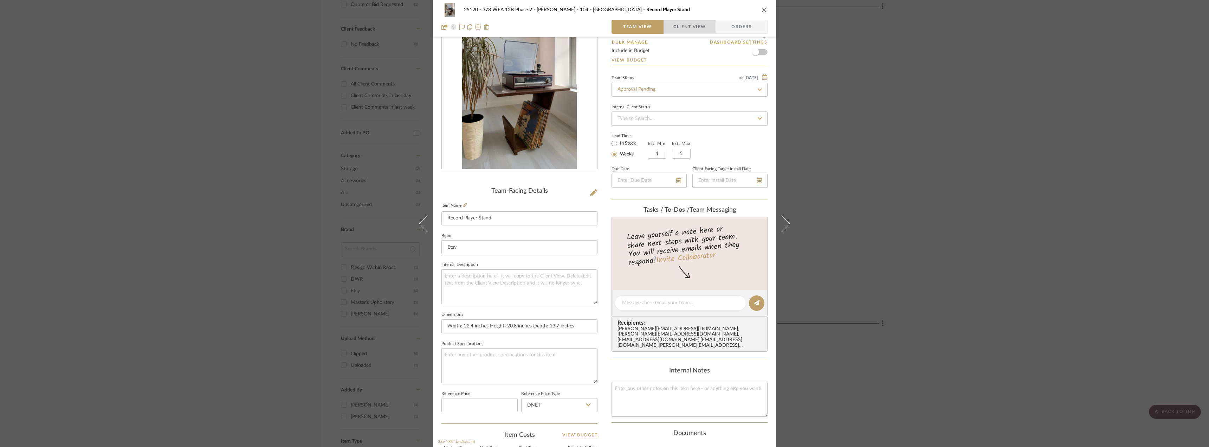
click at [692, 24] on span "Client View" at bounding box center [690, 27] width 32 height 14
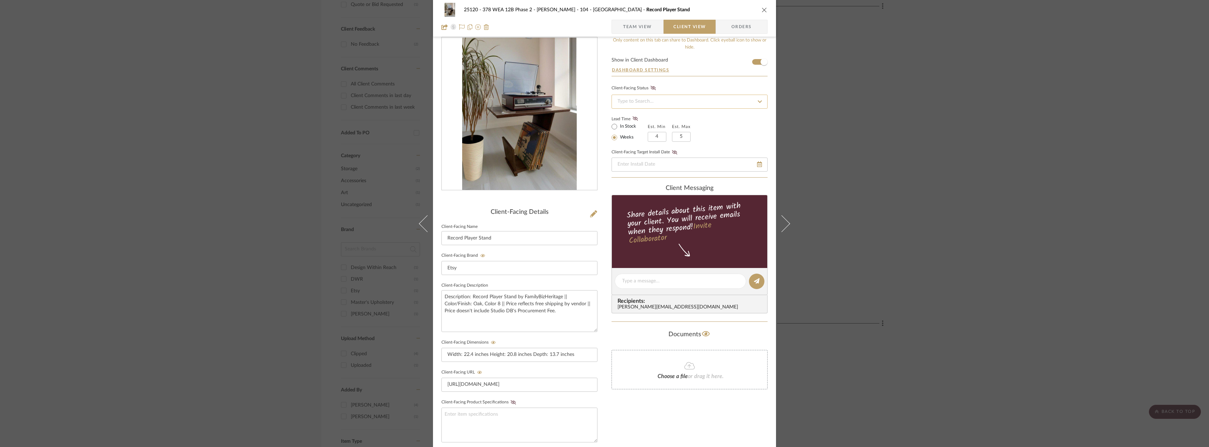
scroll to position [0, 0]
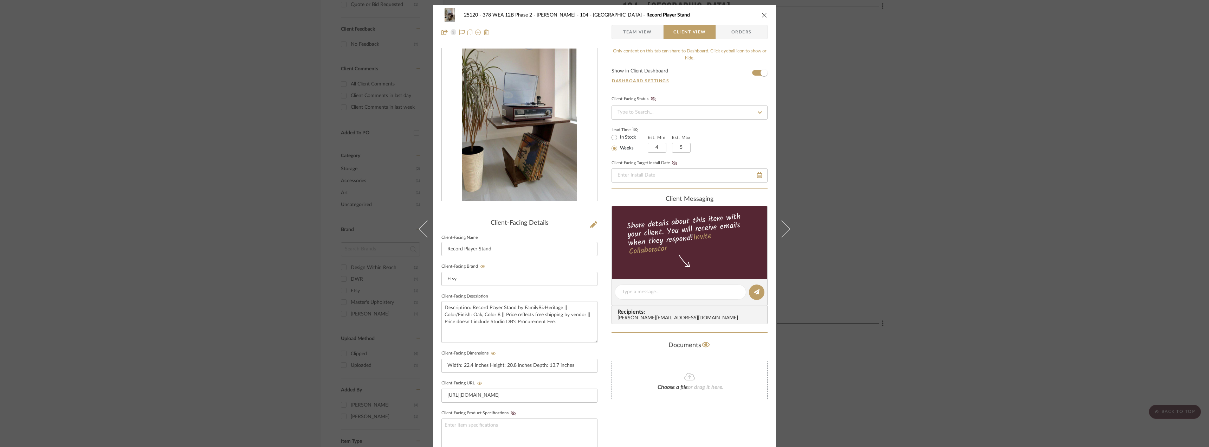
click at [634, 131] on fa-icon at bounding box center [635, 130] width 9 height 6
click at [654, 26] on span "Team View" at bounding box center [637, 32] width 51 height 14
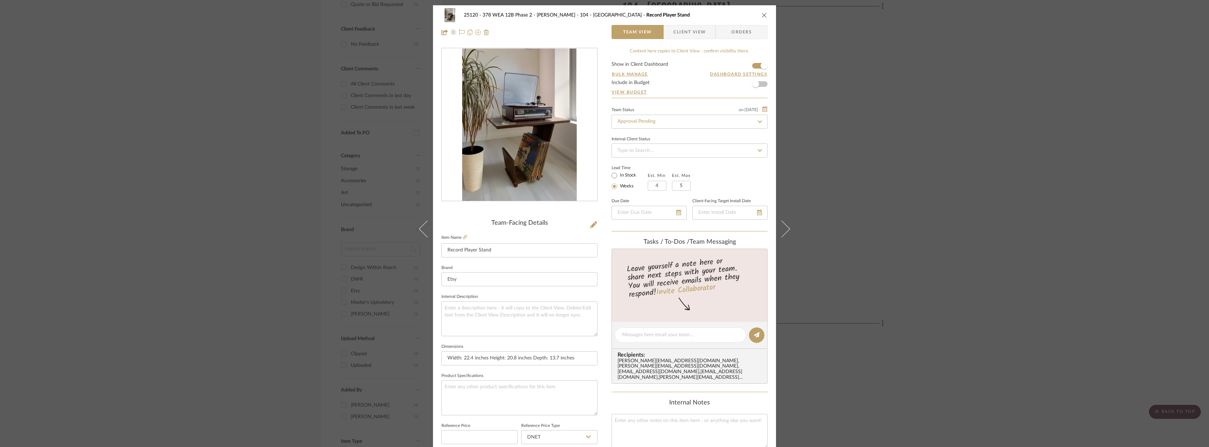
click at [766, 14] on div "25120 - 378 WEA 12B Phase 2 - Mautner 104 - Grand Room Record Player Stand Team…" at bounding box center [604, 23] width 343 height 37
click at [758, 15] on div "25120 - 378 WEA 12B Phase 2 - Mautner 104 - Grand Room Record Player Stand" at bounding box center [605, 15] width 326 height 14
click at [762, 15] on icon "close" at bounding box center [765, 15] width 6 height 6
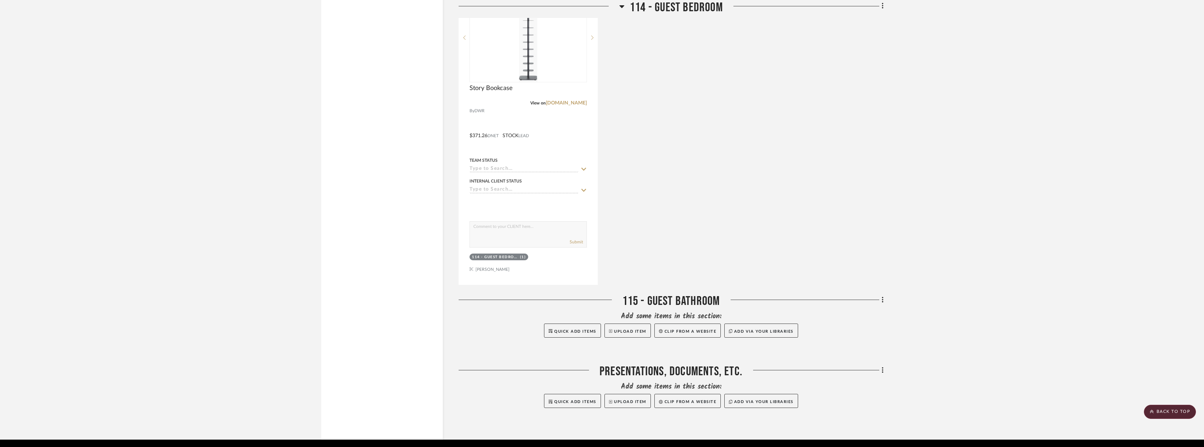
scroll to position [1477, 0]
click at [543, 168] on input at bounding box center [524, 169] width 109 height 7
click at [763, 140] on div "Story Bookcase View on dwr.com By DWR $371.26 DNET STOCK LEAD Team Status Inter…" at bounding box center [671, 130] width 425 height 308
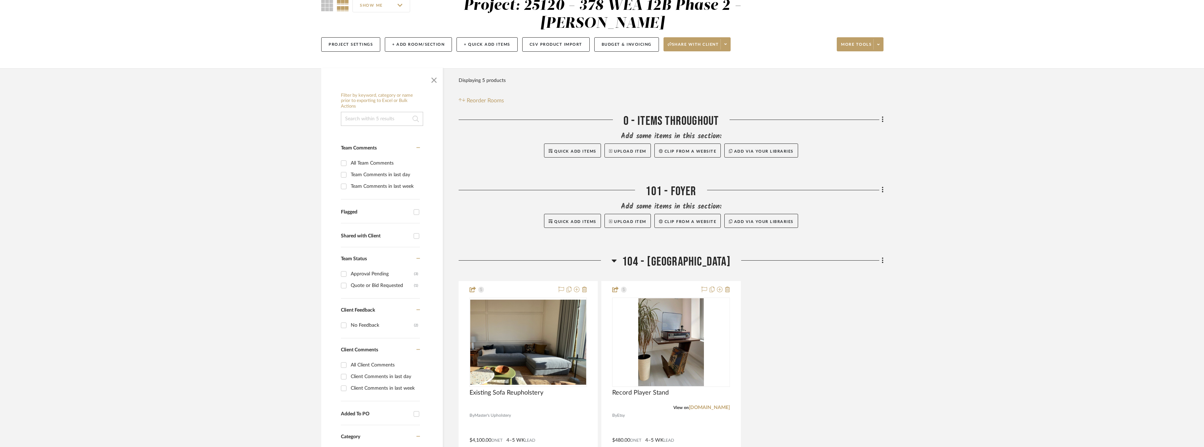
scroll to position [0, 0]
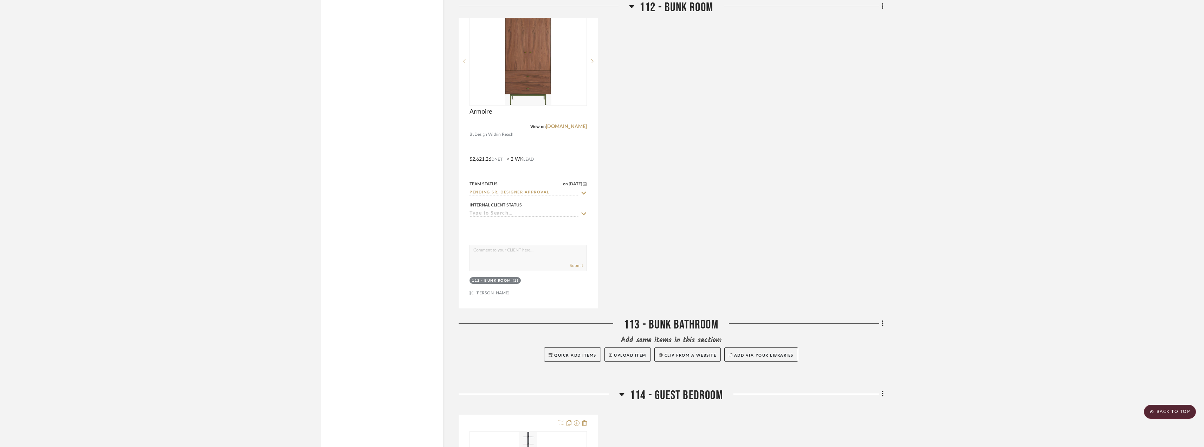
scroll to position [933, 0]
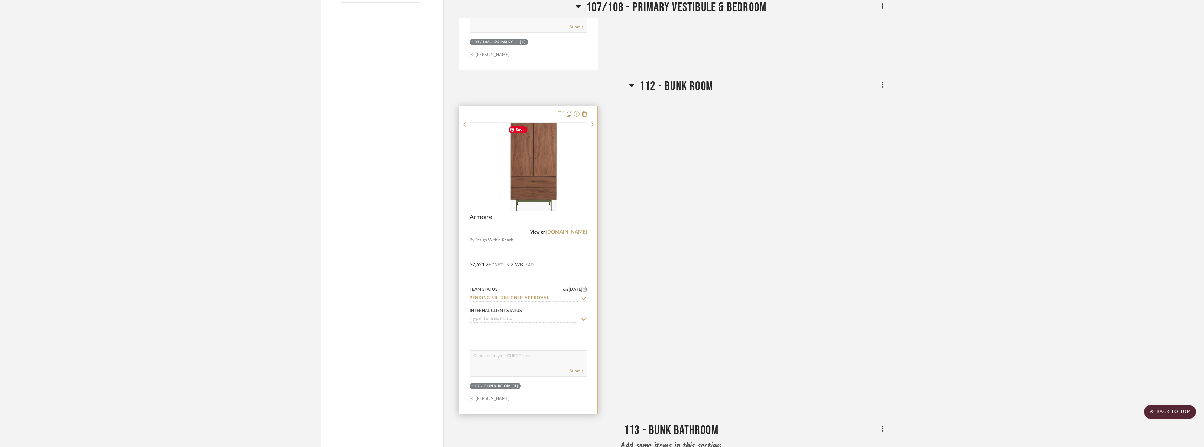
click at [0, 0] on img at bounding box center [0, 0] width 0 height 0
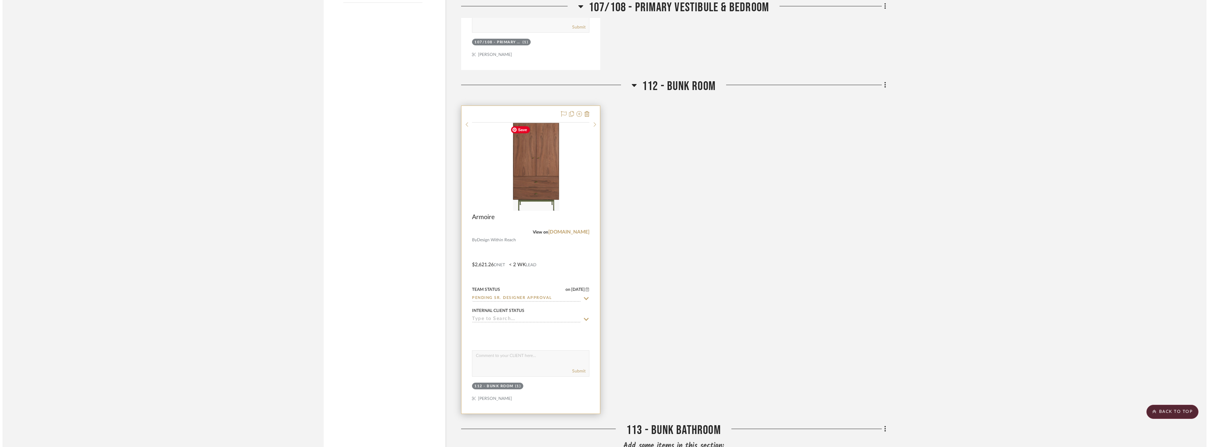
scroll to position [0, 0]
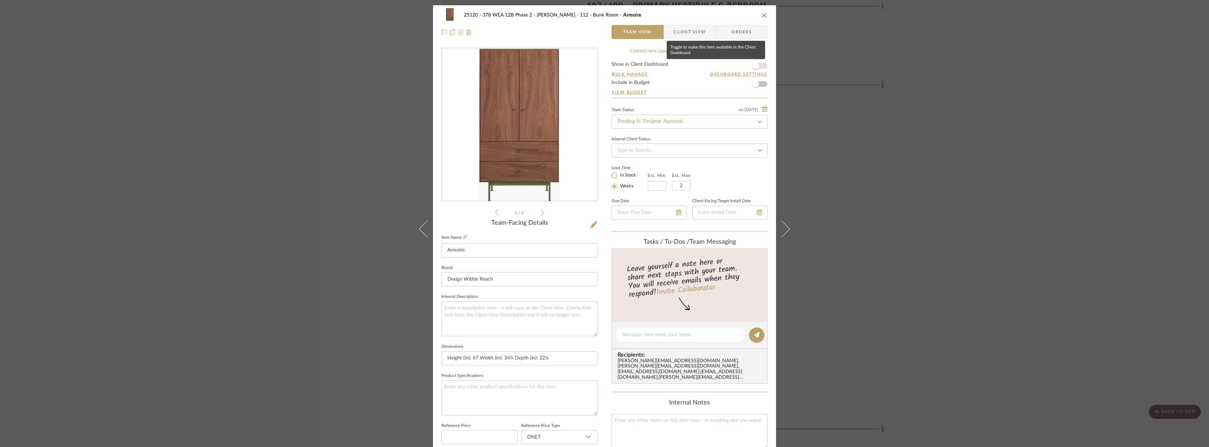
click at [758, 65] on span "button" at bounding box center [755, 65] width 15 height 15
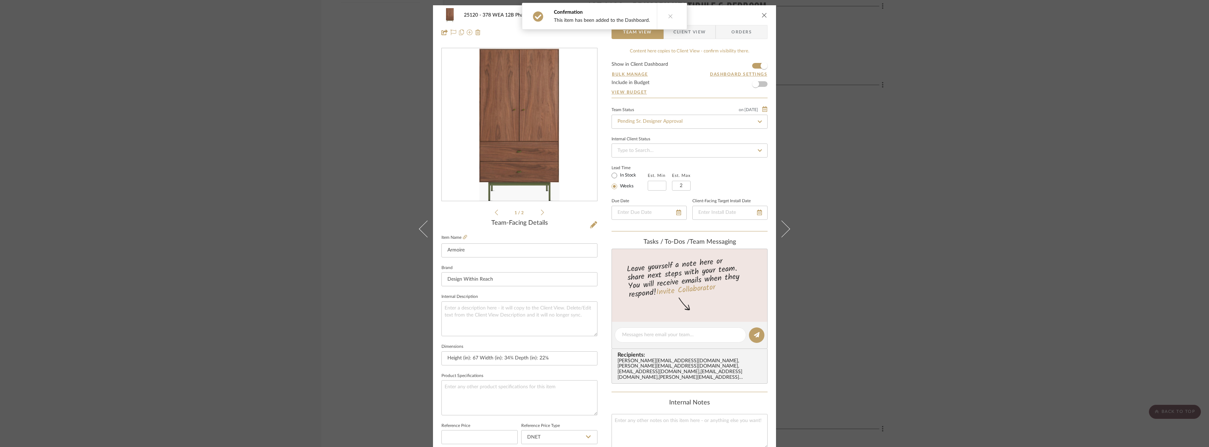
click at [542, 215] on div "1 / 2" at bounding box center [520, 132] width 156 height 169
click at [541, 214] on icon at bounding box center [542, 212] width 3 height 6
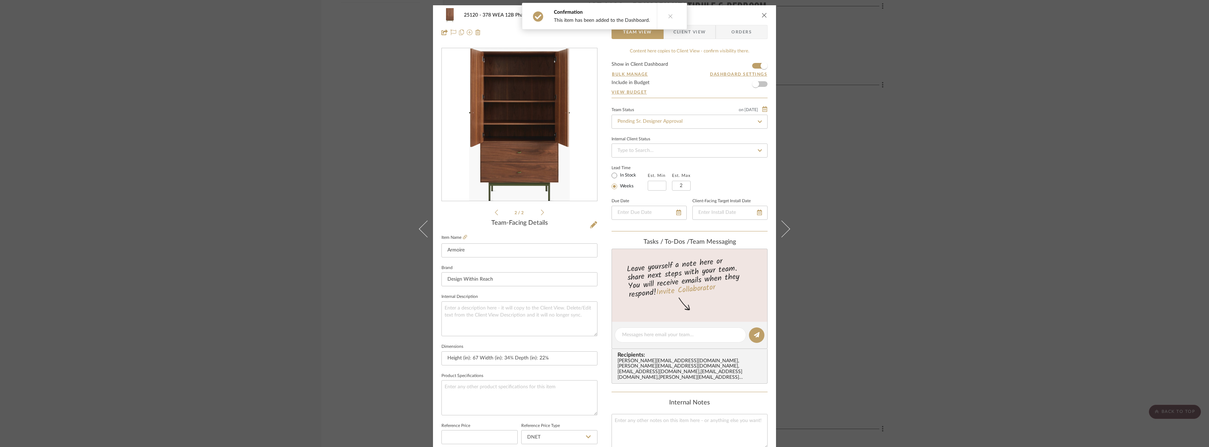
click at [498, 211] on li "2 / 2" at bounding box center [519, 212] width 43 height 8
click at [495, 212] on icon at bounding box center [496, 212] width 3 height 6
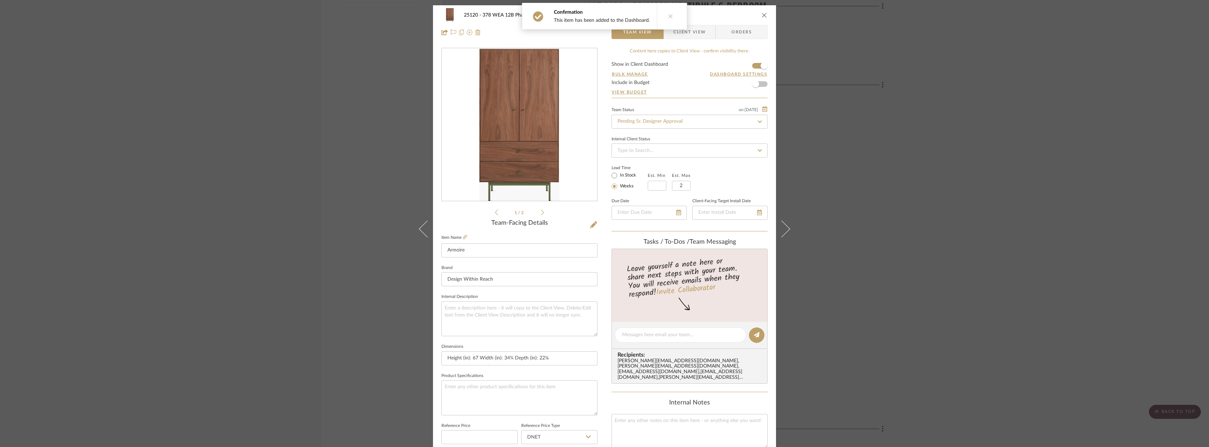
click at [663, 13] on button at bounding box center [670, 16] width 27 height 26
click at [680, 30] on span "Client View" at bounding box center [690, 32] width 32 height 14
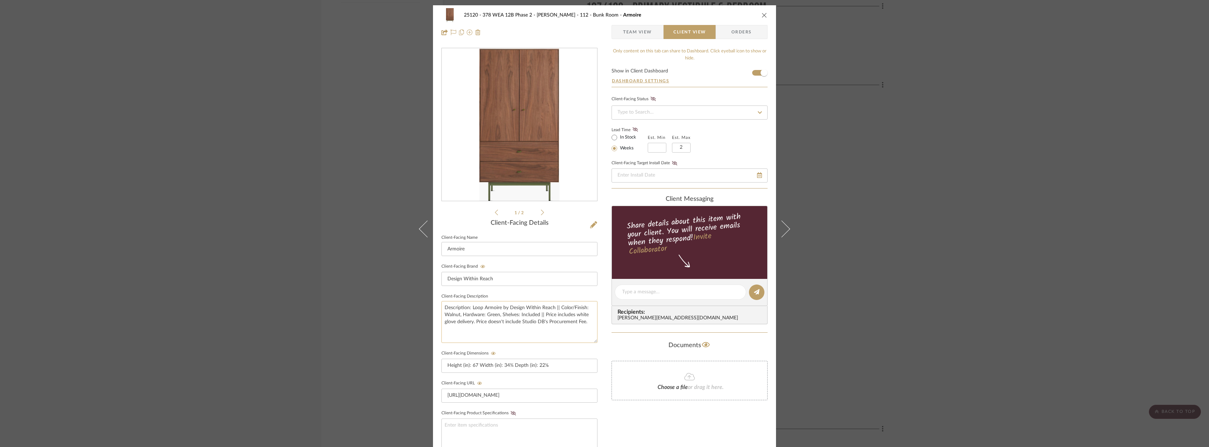
click at [511, 321] on textarea "Description: Loop Armoire by Design Within Reach || Color/Finish: Walnut, Hardw…" at bounding box center [520, 322] width 156 height 42
click at [556, 332] on textarea "Description: Loop Armoire by Design Within Reach || Color/Finish: Walnut, Hardw…" at bounding box center [520, 322] width 156 height 42
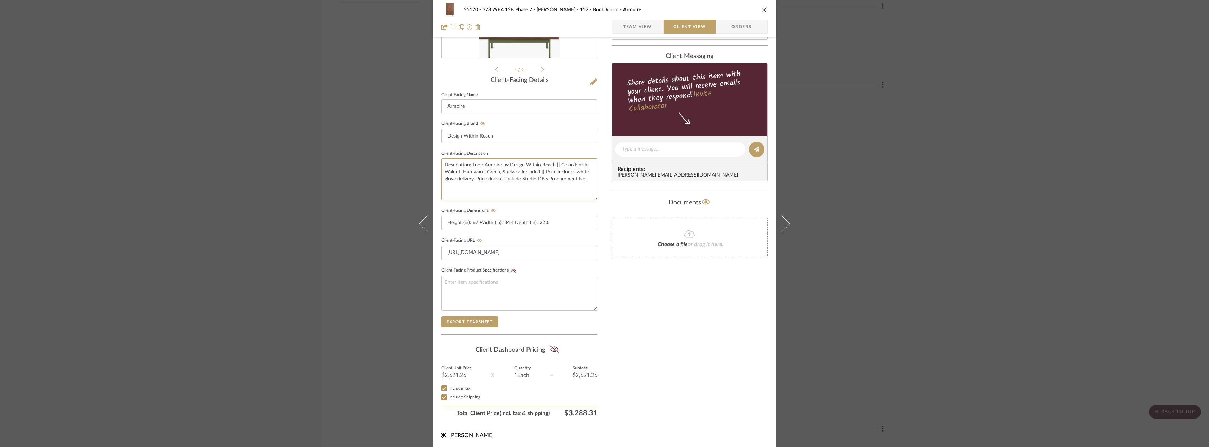
scroll to position [144, 0]
click at [554, 345] on icon at bounding box center [554, 348] width 9 height 7
click at [688, 373] on div "Only content on this tab can share to Dashboard. Click eyeball icon to show or …" at bounding box center [690, 161] width 156 height 515
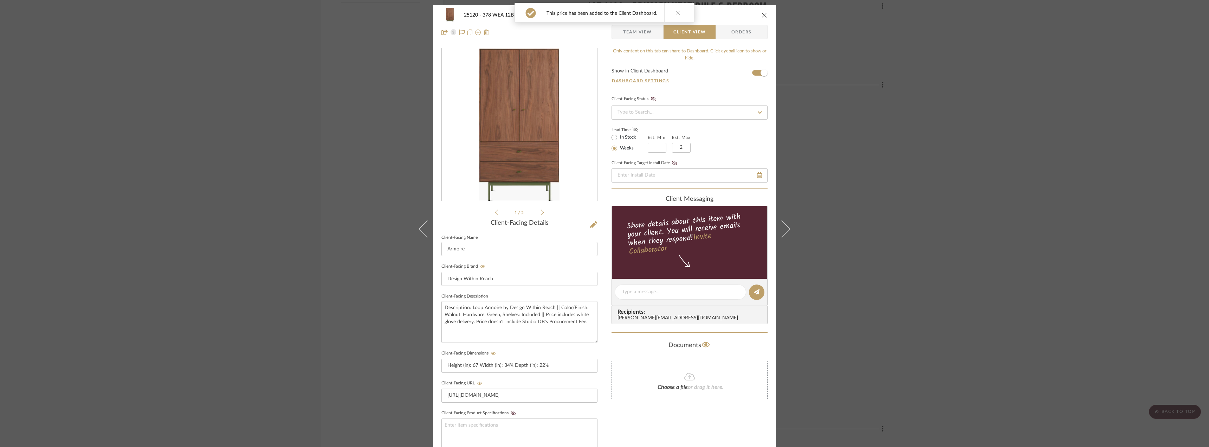
click at [631, 127] on fa-icon at bounding box center [635, 130] width 9 height 6
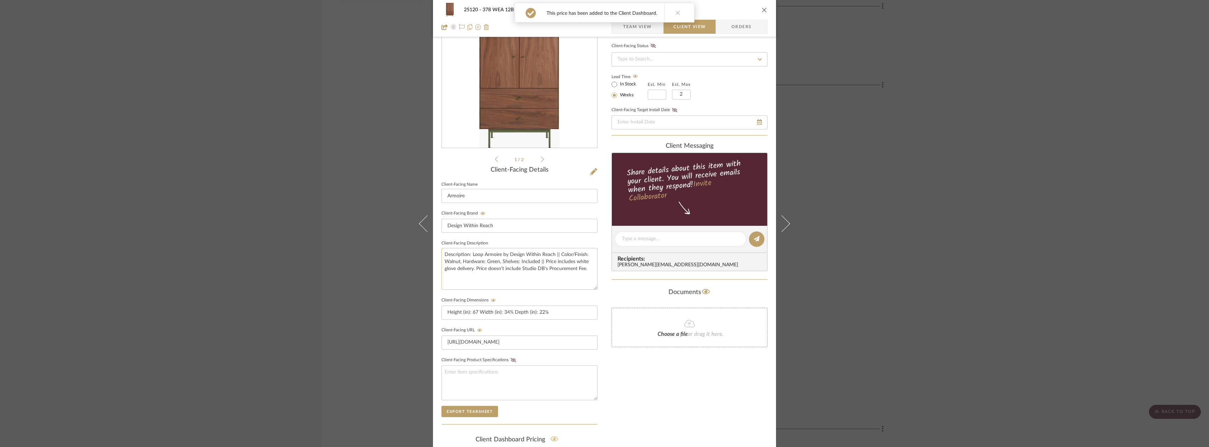
scroll to position [144, 0]
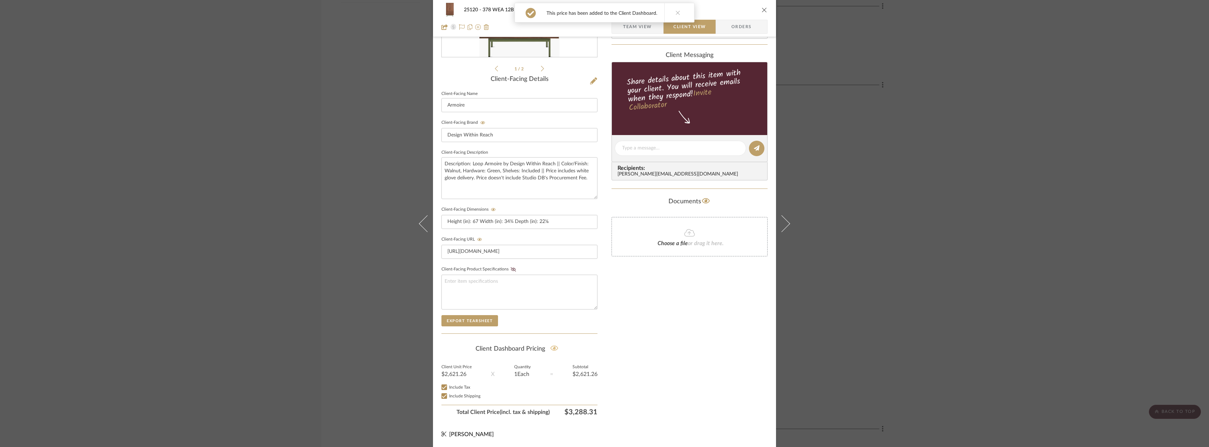
click at [669, 350] on div "Only content on this tab can share to Dashboard. Click eyeball icon to show or …" at bounding box center [690, 161] width 156 height 515
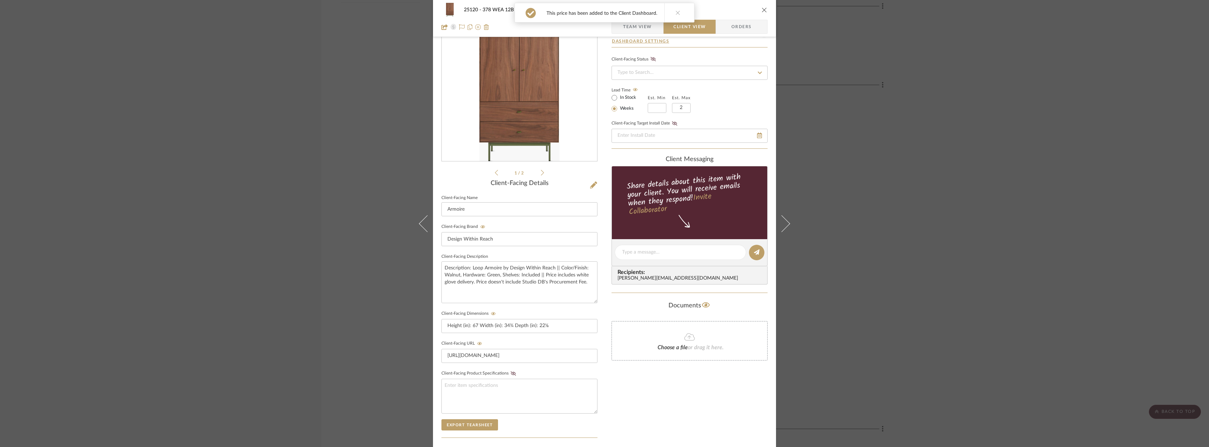
scroll to position [0, 0]
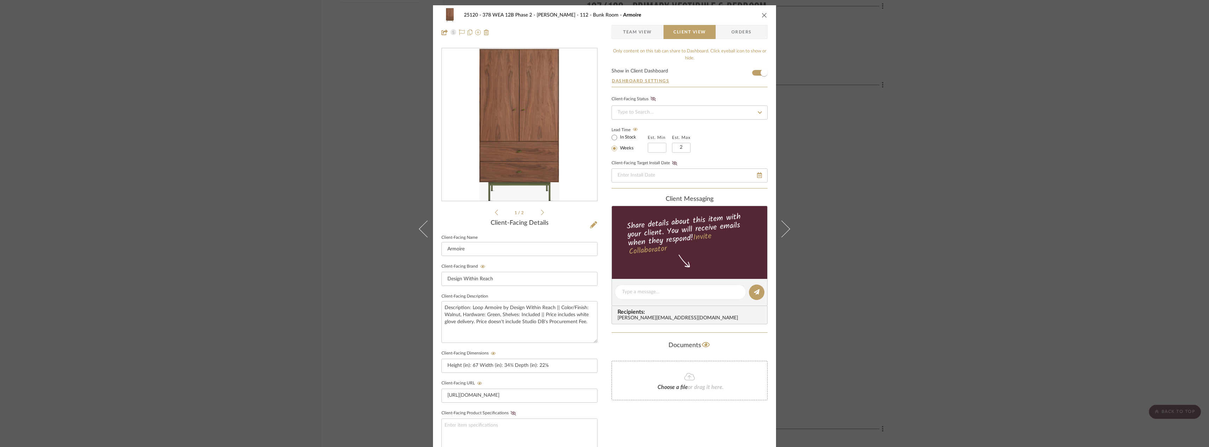
click at [637, 37] on span "Team View" at bounding box center [637, 32] width 29 height 14
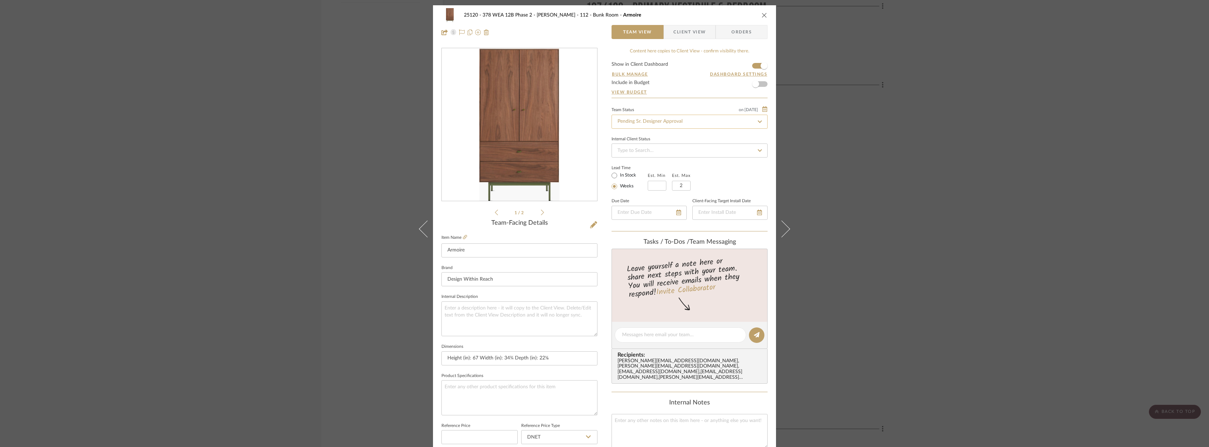
click at [670, 119] on input "Pending Sr. Designer Approval" at bounding box center [690, 122] width 156 height 14
type input "p"
click at [647, 173] on div "Approval Pending" at bounding box center [687, 176] width 155 height 18
type input "Approval Pending"
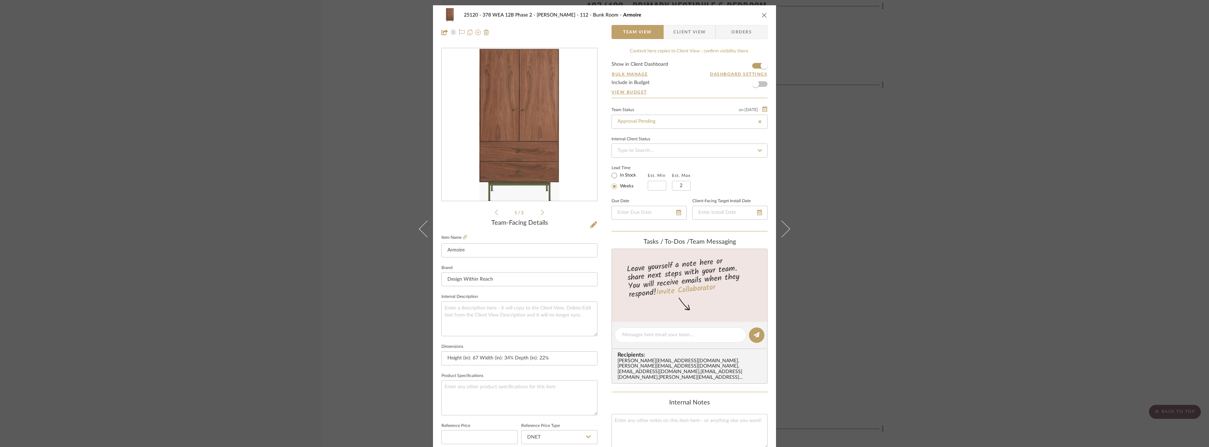
click at [896, 169] on div "25120 - 378 WEA 12B Phase 2 - [PERSON_NAME] 112 - Bunk Room Armoire Team View C…" at bounding box center [604, 223] width 1209 height 447
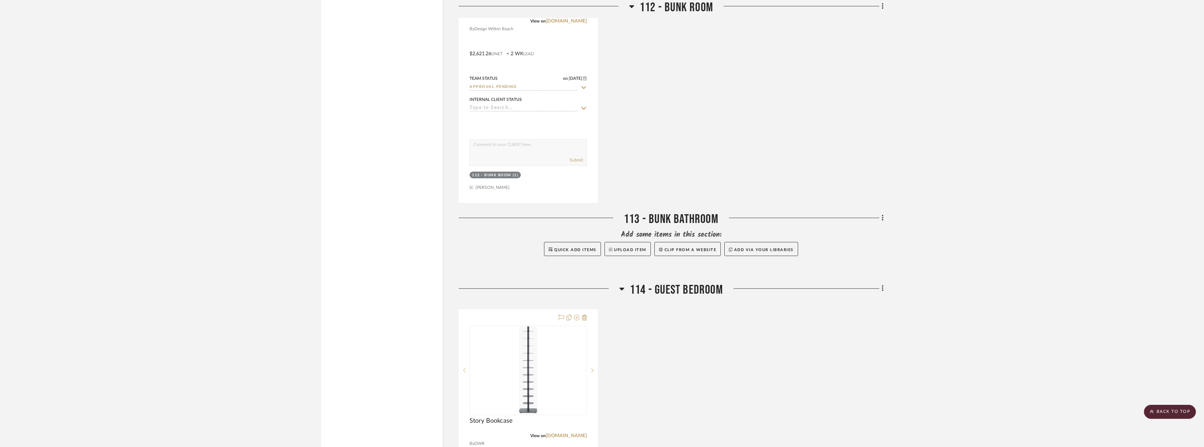
scroll to position [1355, 0]
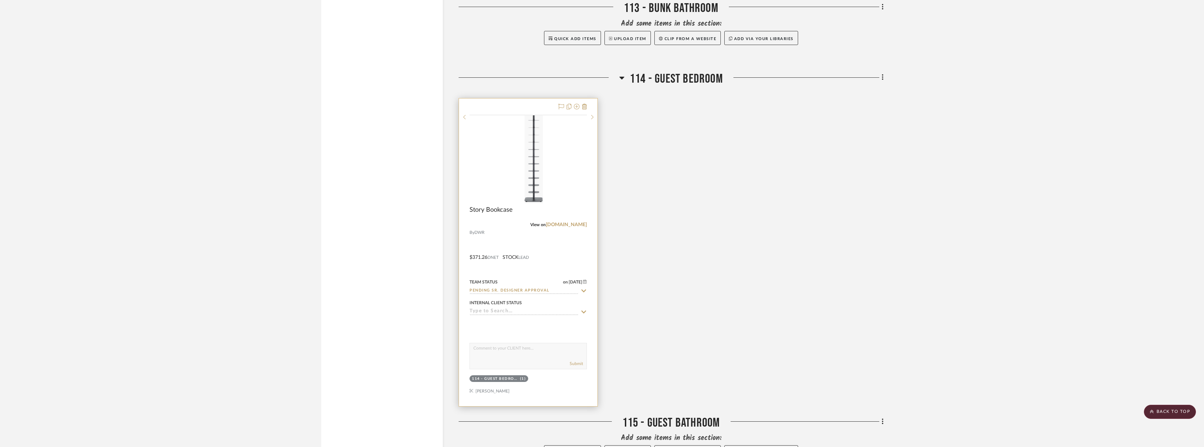
click at [0, 0] on div at bounding box center [0, 0] width 0 height 0
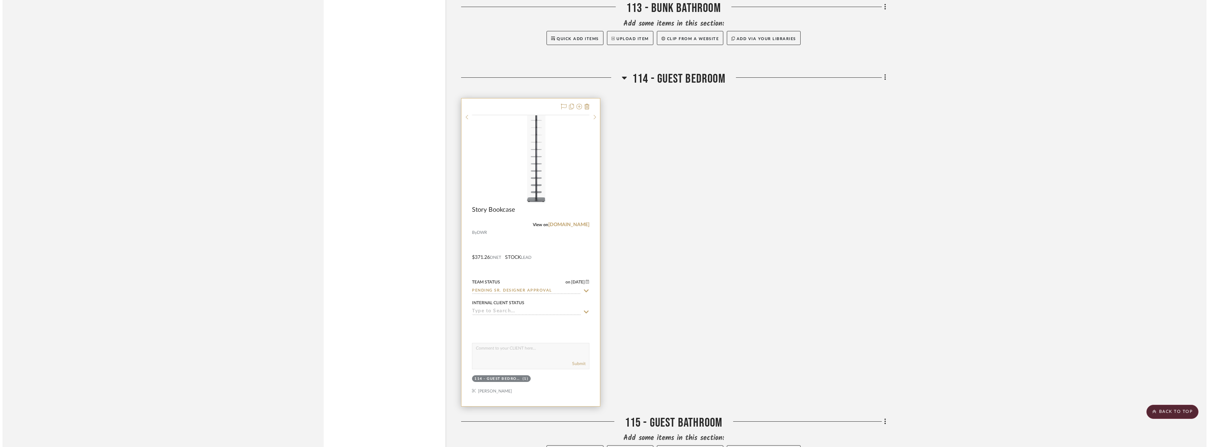
scroll to position [0, 0]
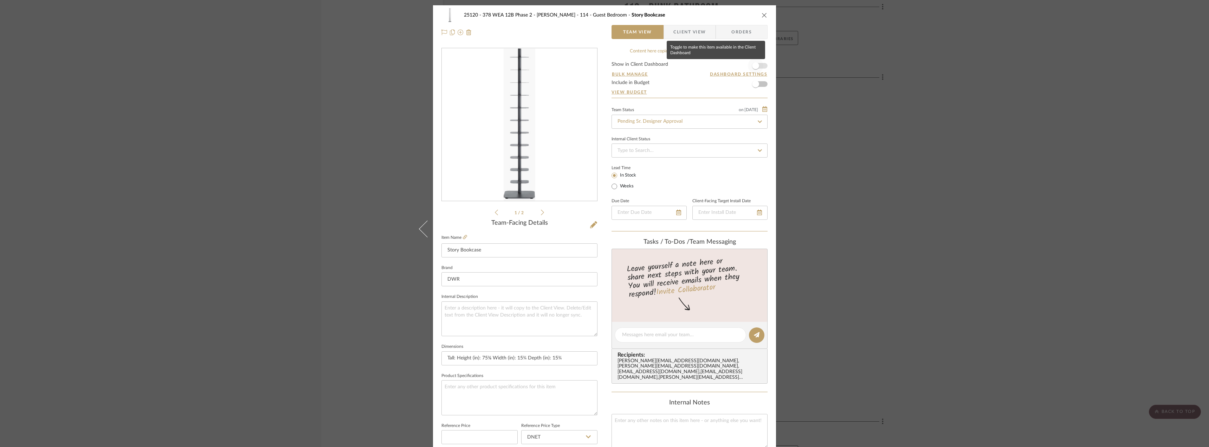
click at [749, 67] on span "button" at bounding box center [755, 65] width 15 height 15
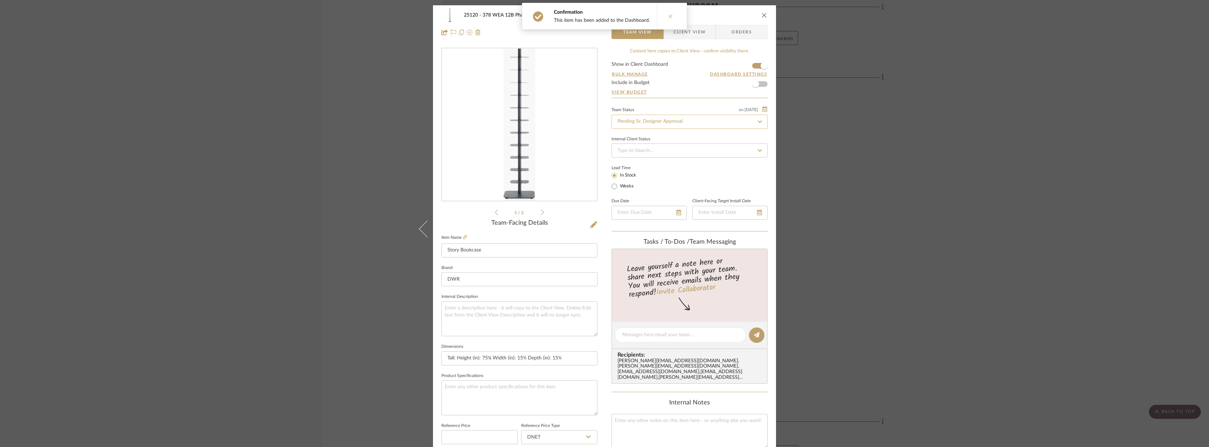
click at [654, 123] on input "Pending Sr. Designer Approval" at bounding box center [690, 122] width 156 height 14
click at [651, 170] on div "Approval Pending" at bounding box center [687, 176] width 155 height 18
type input "Approval Pending"
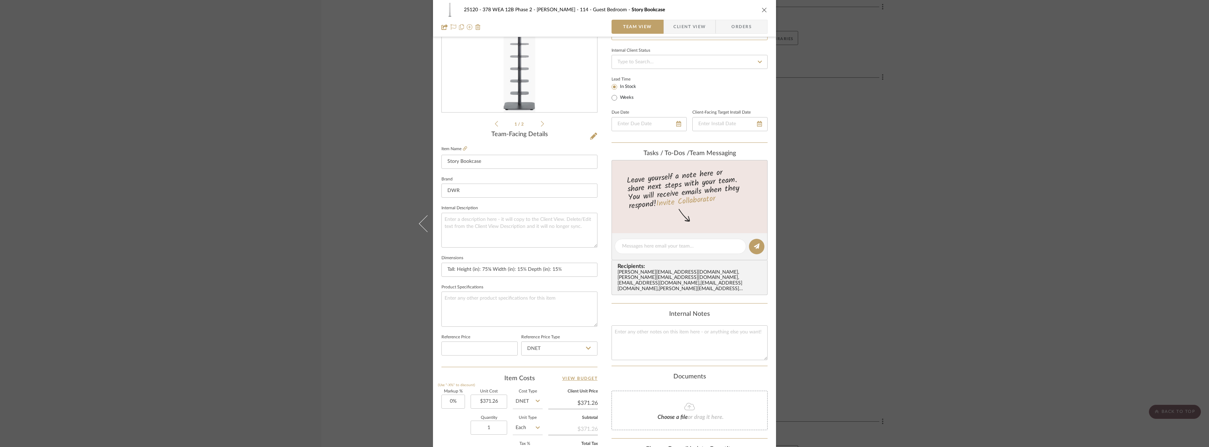
scroll to position [35, 0]
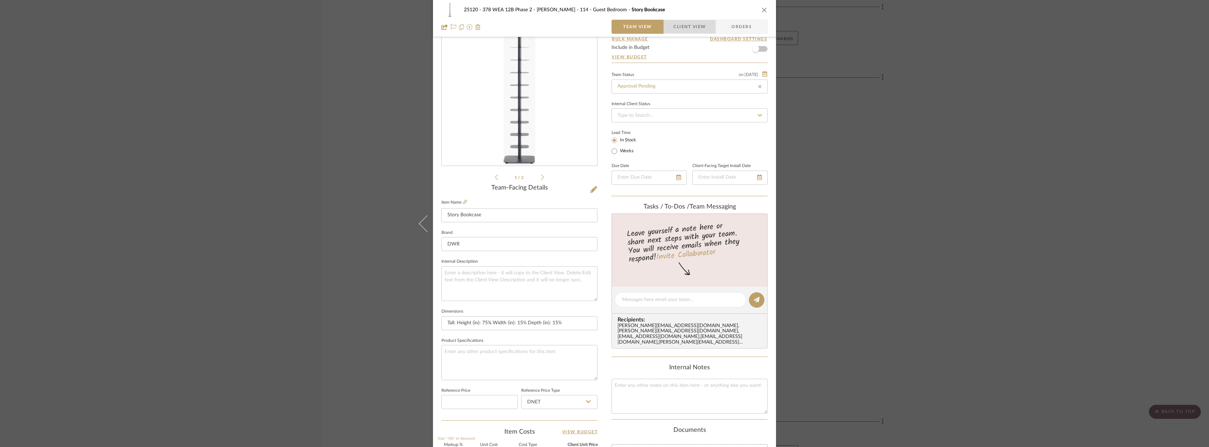
click at [682, 21] on span "Client View" at bounding box center [690, 27] width 32 height 14
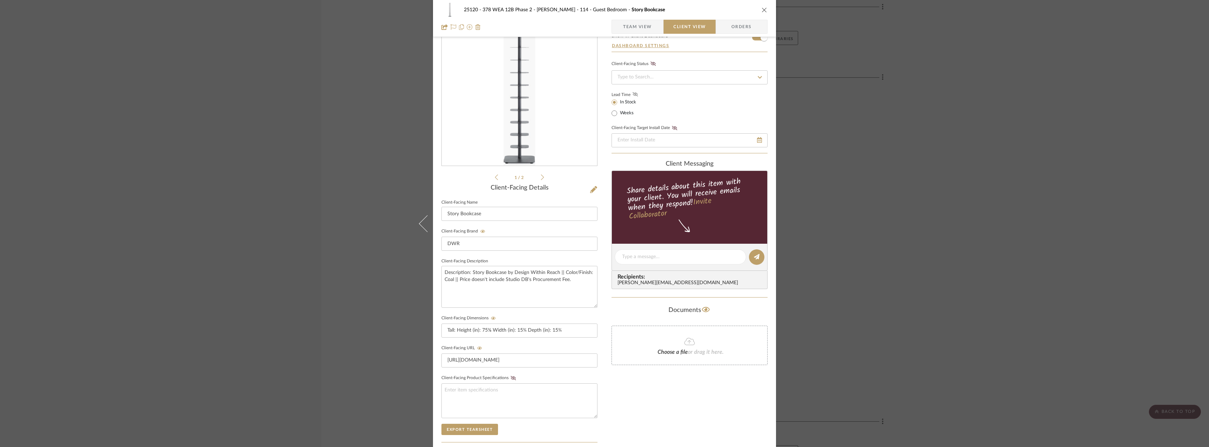
click at [633, 93] on icon at bounding box center [635, 94] width 5 height 4
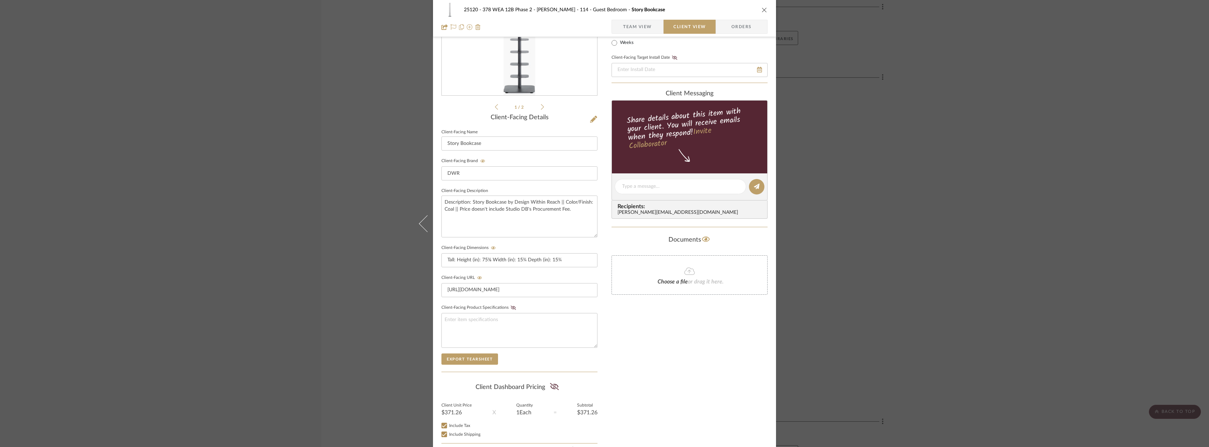
scroll to position [144, 0]
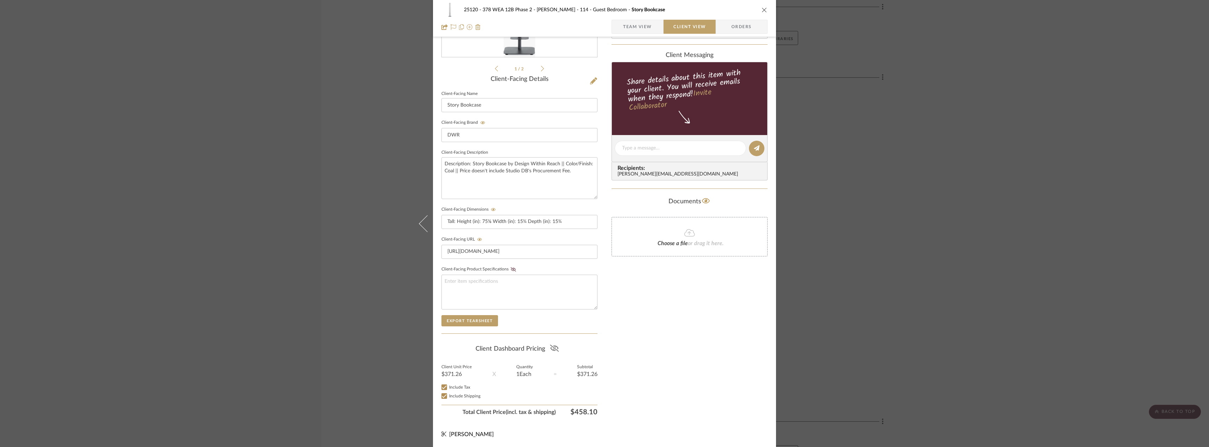
click at [554, 350] on icon at bounding box center [554, 348] width 9 height 7
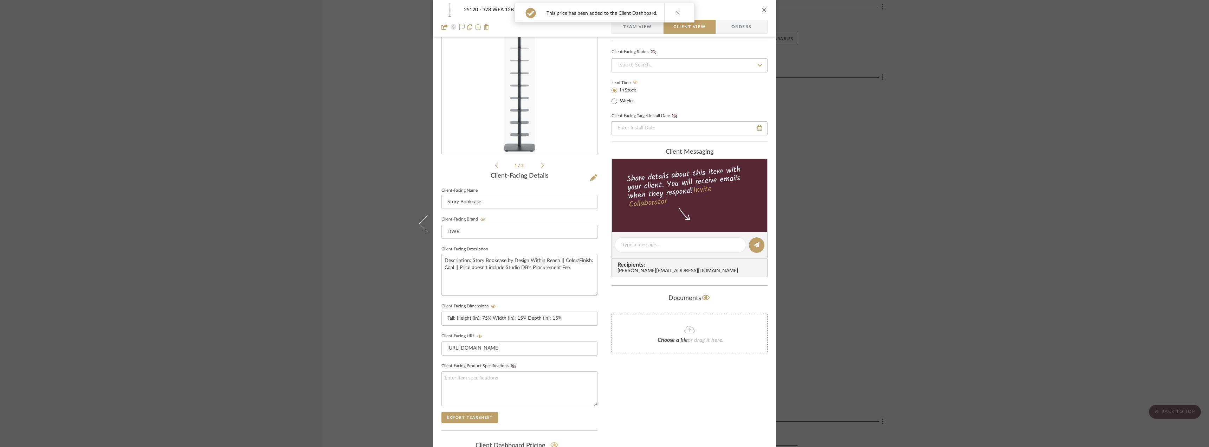
scroll to position [0, 0]
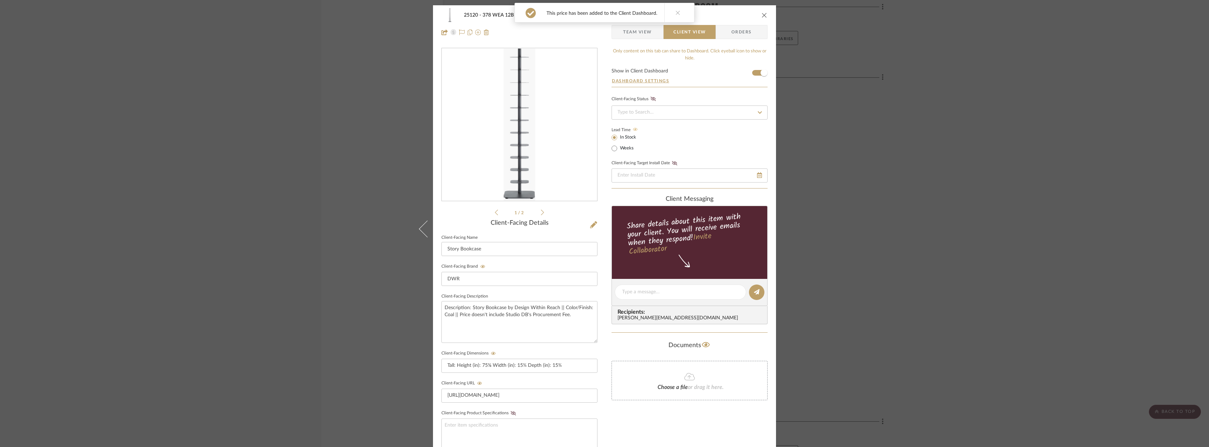
click at [644, 33] on span "Team View" at bounding box center [637, 32] width 29 height 14
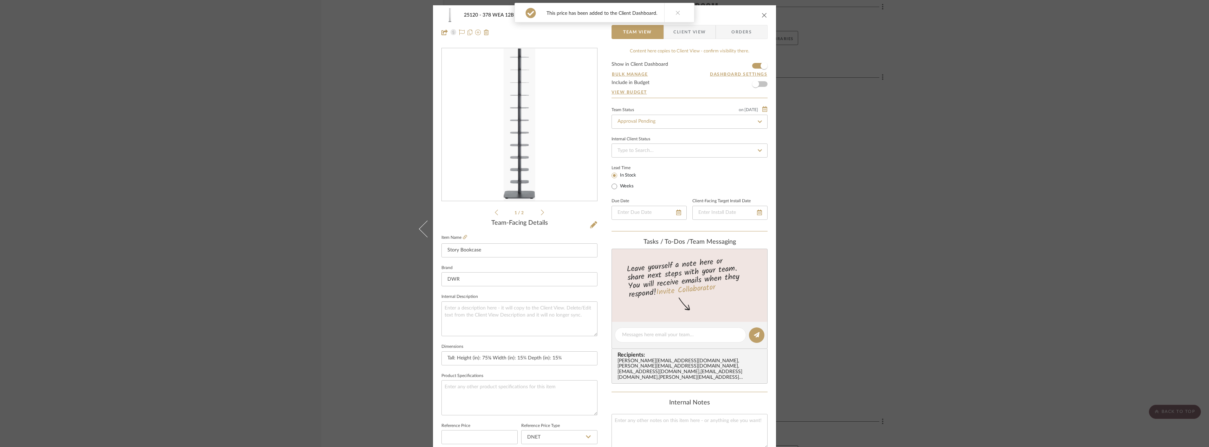
click at [682, 14] on button at bounding box center [677, 12] width 27 height 19
click at [829, 156] on div "25120 - 378 WEA 12B Phase 2 - [PERSON_NAME] 114 - Guest Bedroom Story Bookcase …" at bounding box center [604, 223] width 1209 height 447
